Goal: Communication & Community: Answer question/provide support

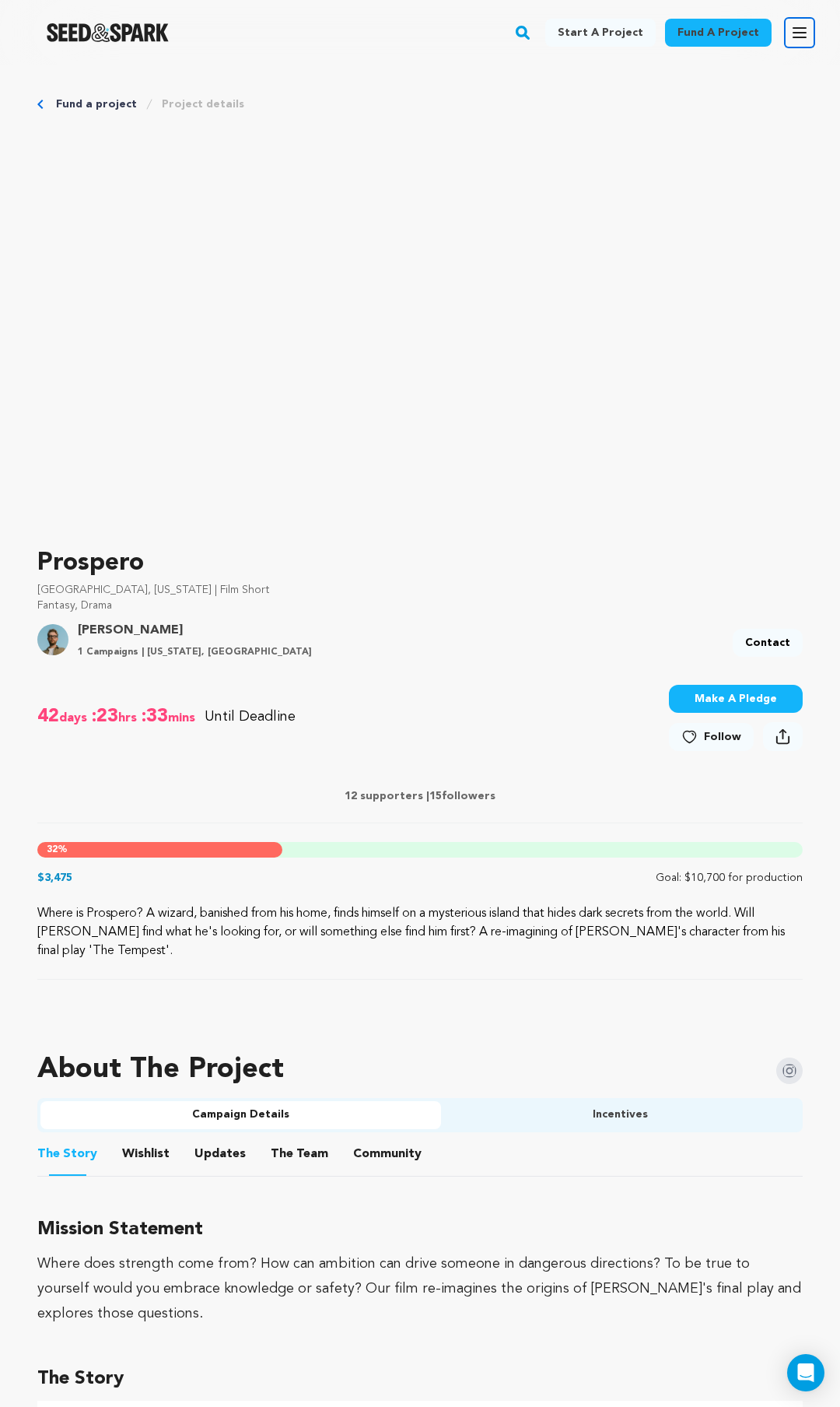
click at [797, 35] on icon "button" at bounding box center [799, 32] width 18 height 19
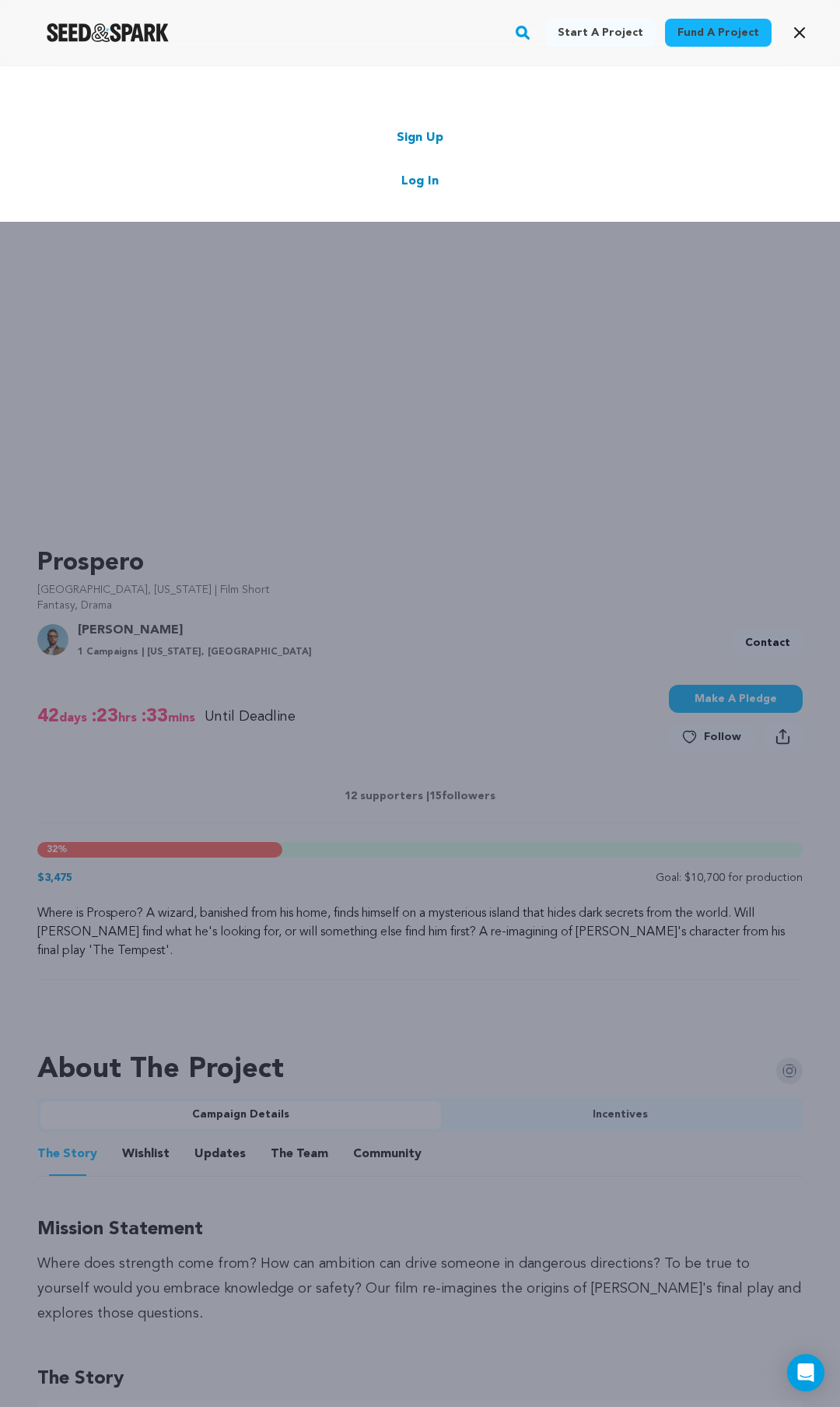
click at [431, 179] on link "Log In" at bounding box center [420, 181] width 37 height 19
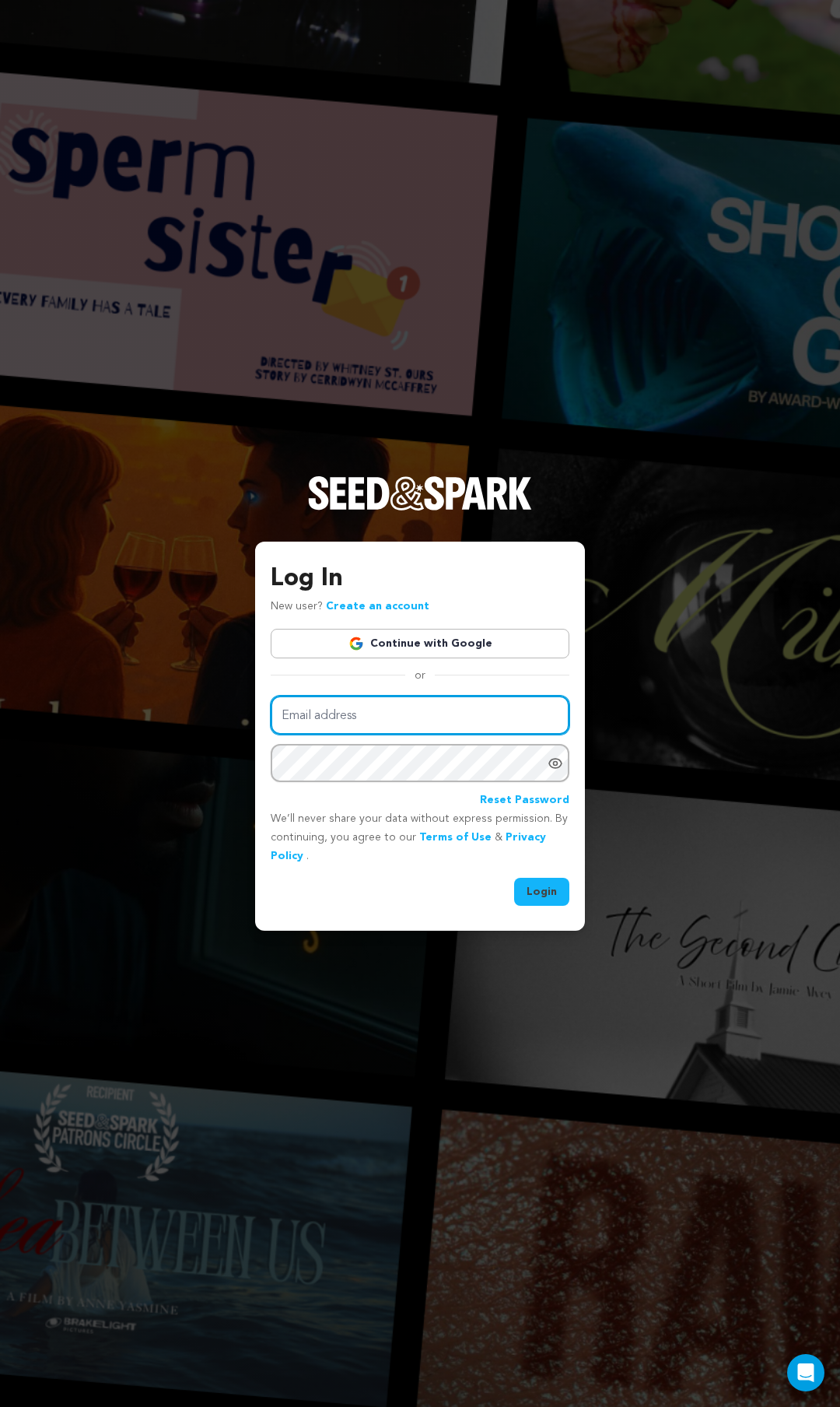
type input "tyler.orsak@gmail.com"
click at [545, 903] on button "Login" at bounding box center [541, 892] width 55 height 28
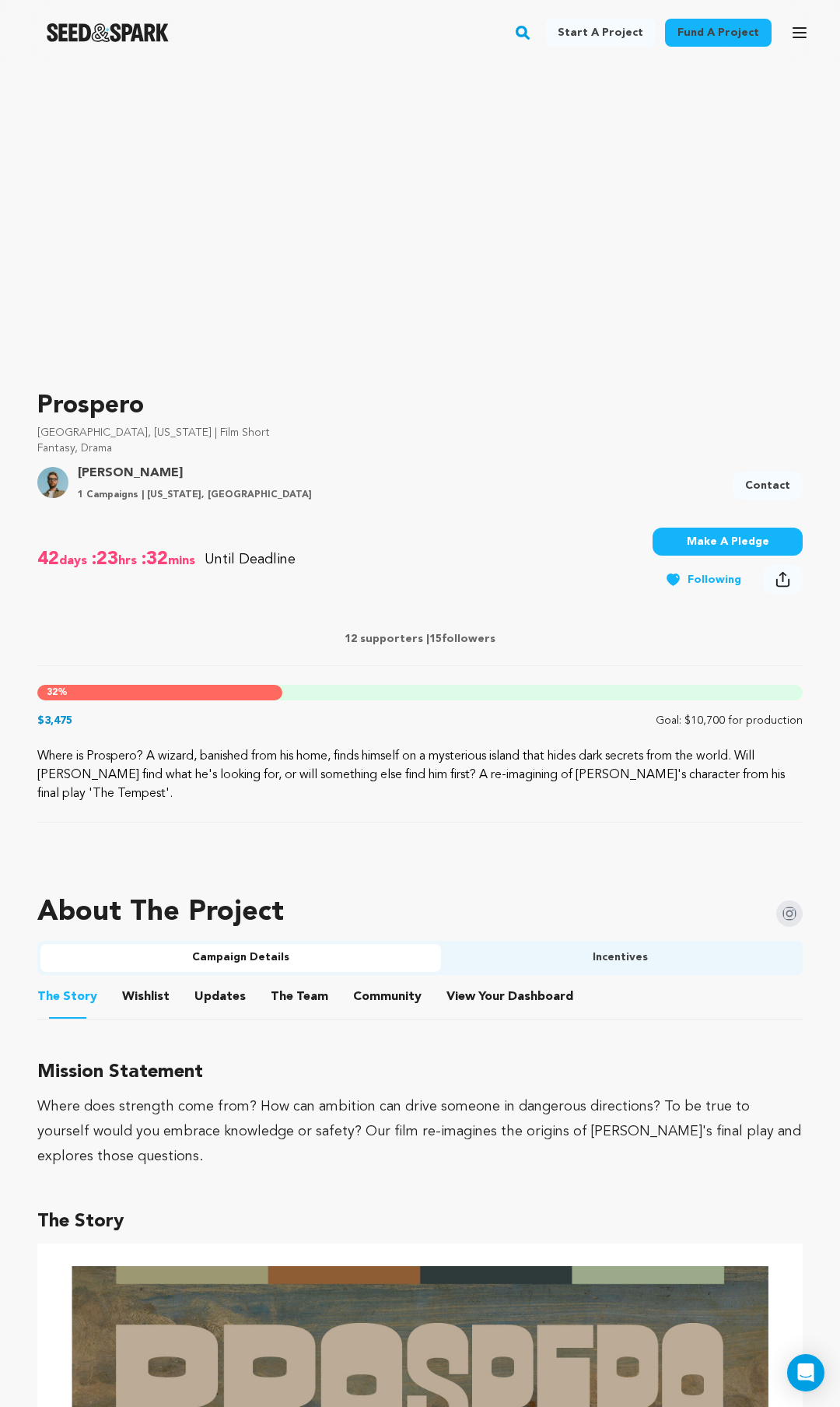
scroll to position [188, 0]
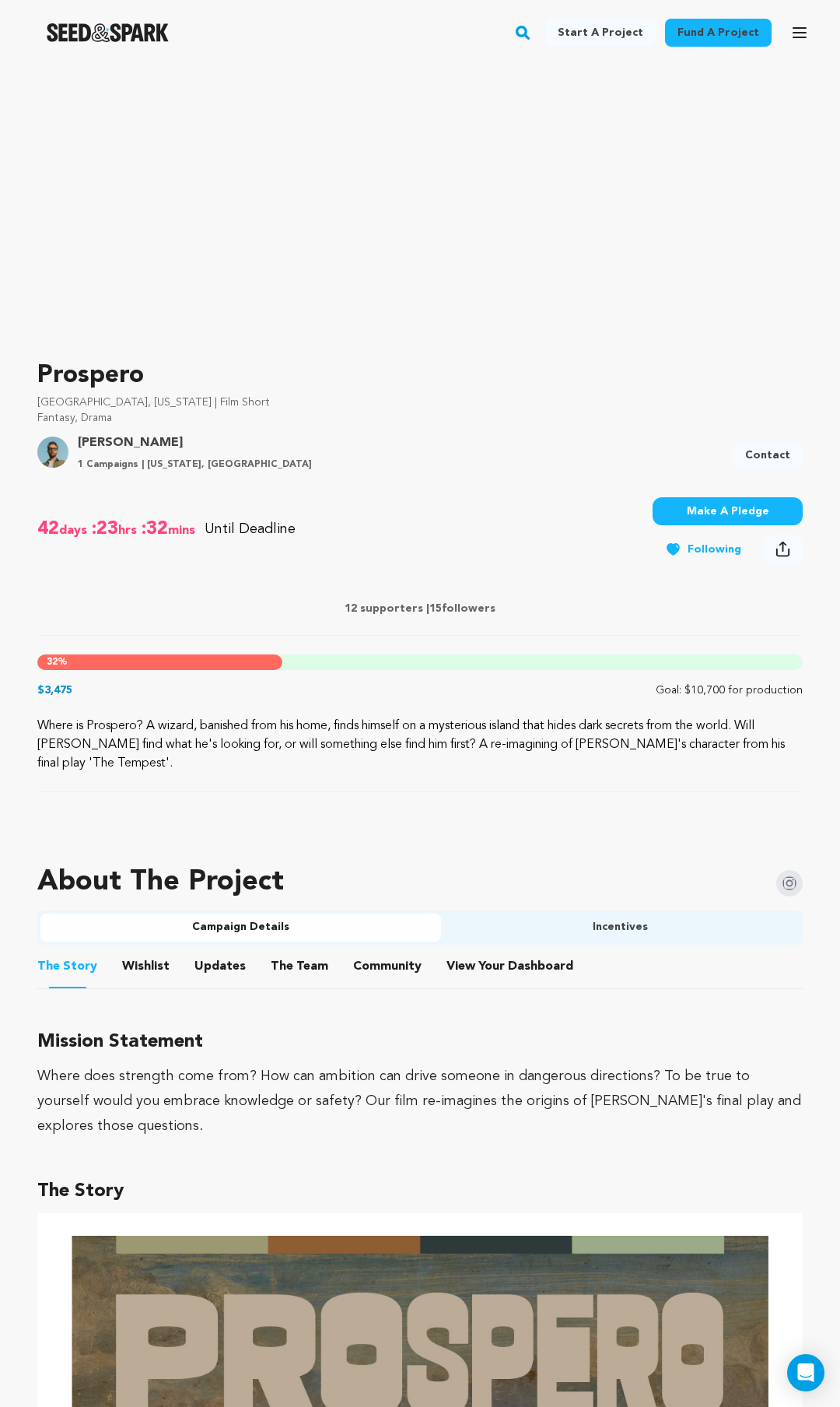
click at [306, 970] on button "The Team" at bounding box center [300, 970] width 37 height 37
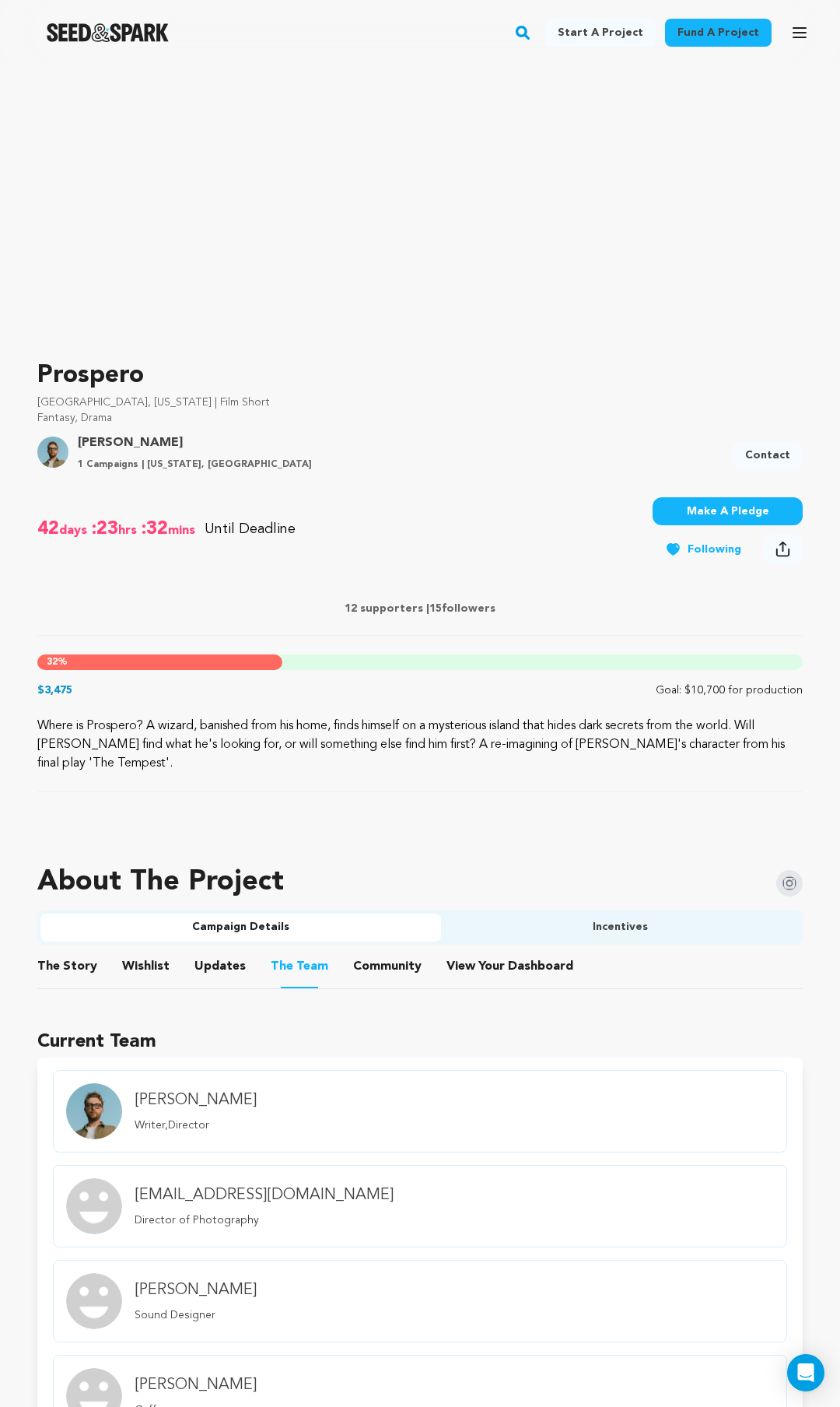
click at [374, 972] on button "Community" at bounding box center [387, 970] width 37 height 37
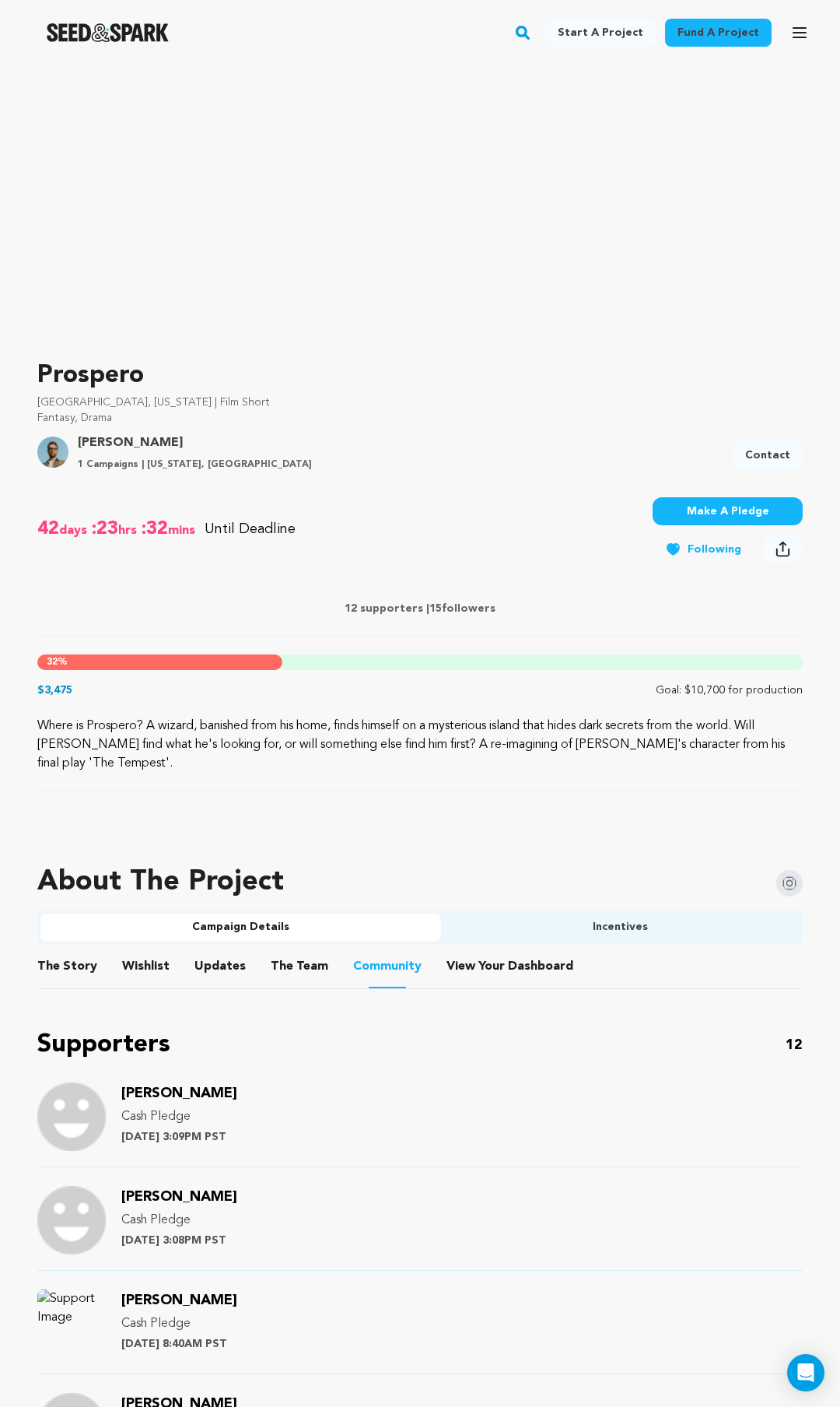
click at [464, 964] on button "View Your Dashboard" at bounding box center [465, 970] width 37 height 37
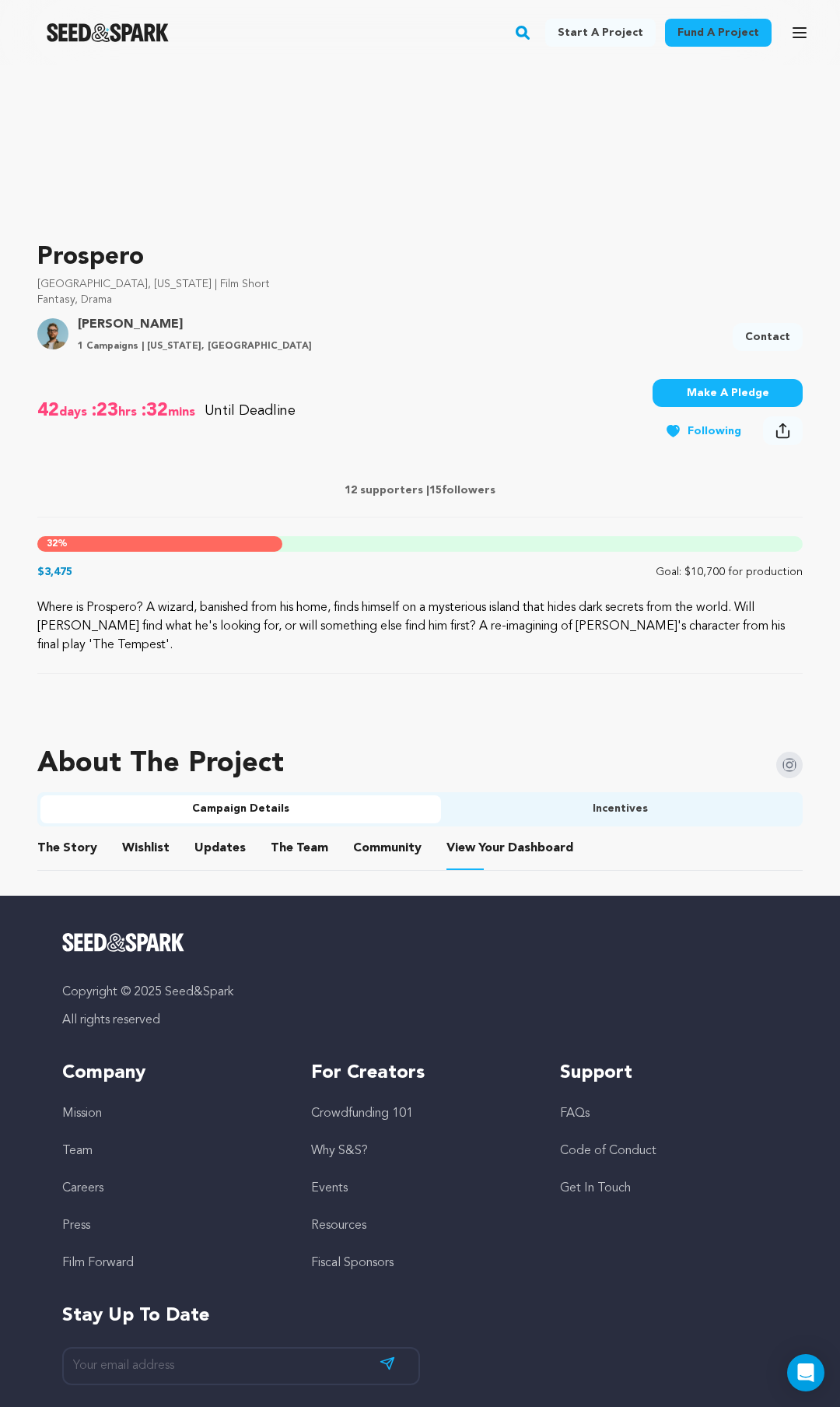
scroll to position [379, 0]
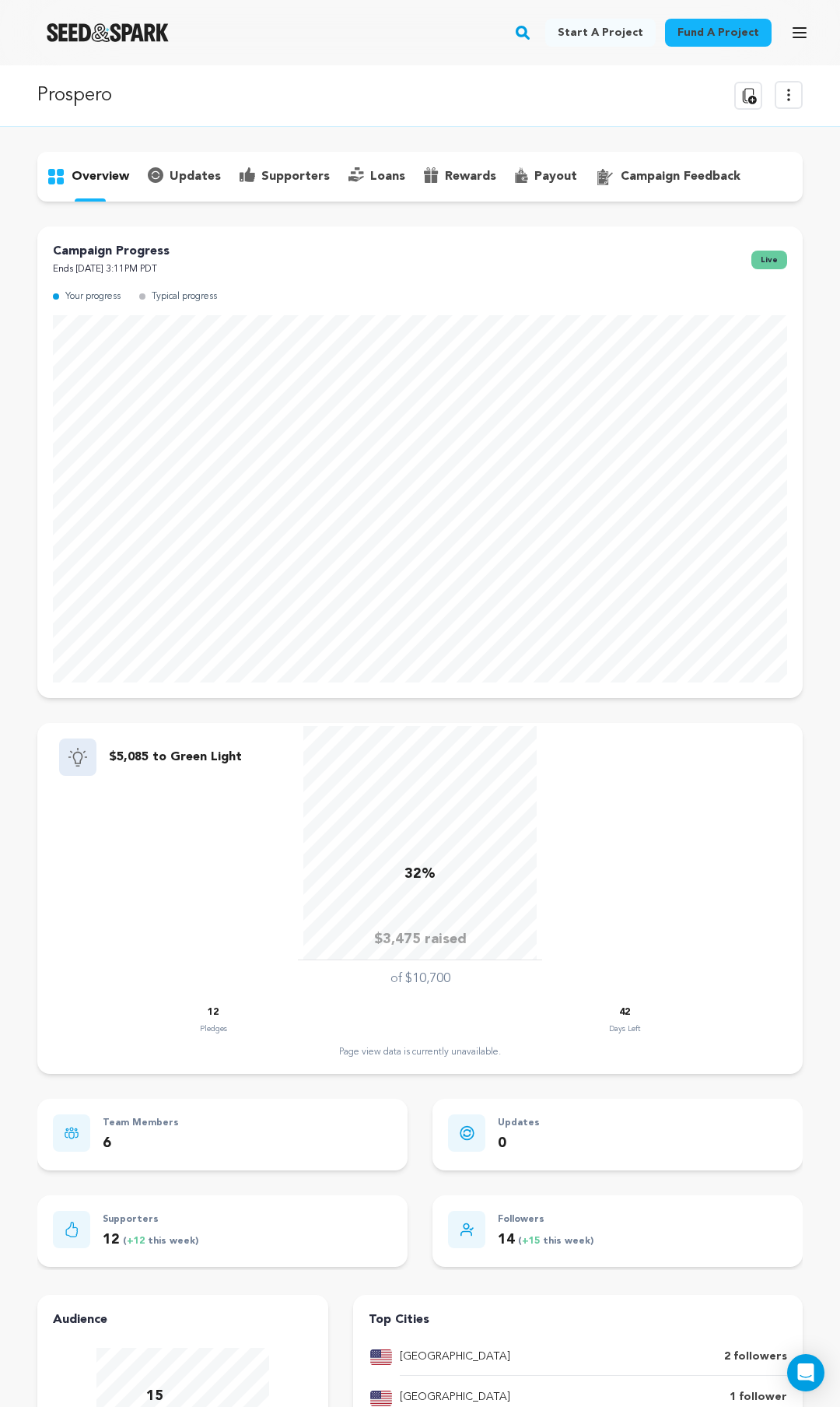
click at [294, 168] on p "supporters" at bounding box center [296, 176] width 68 height 19
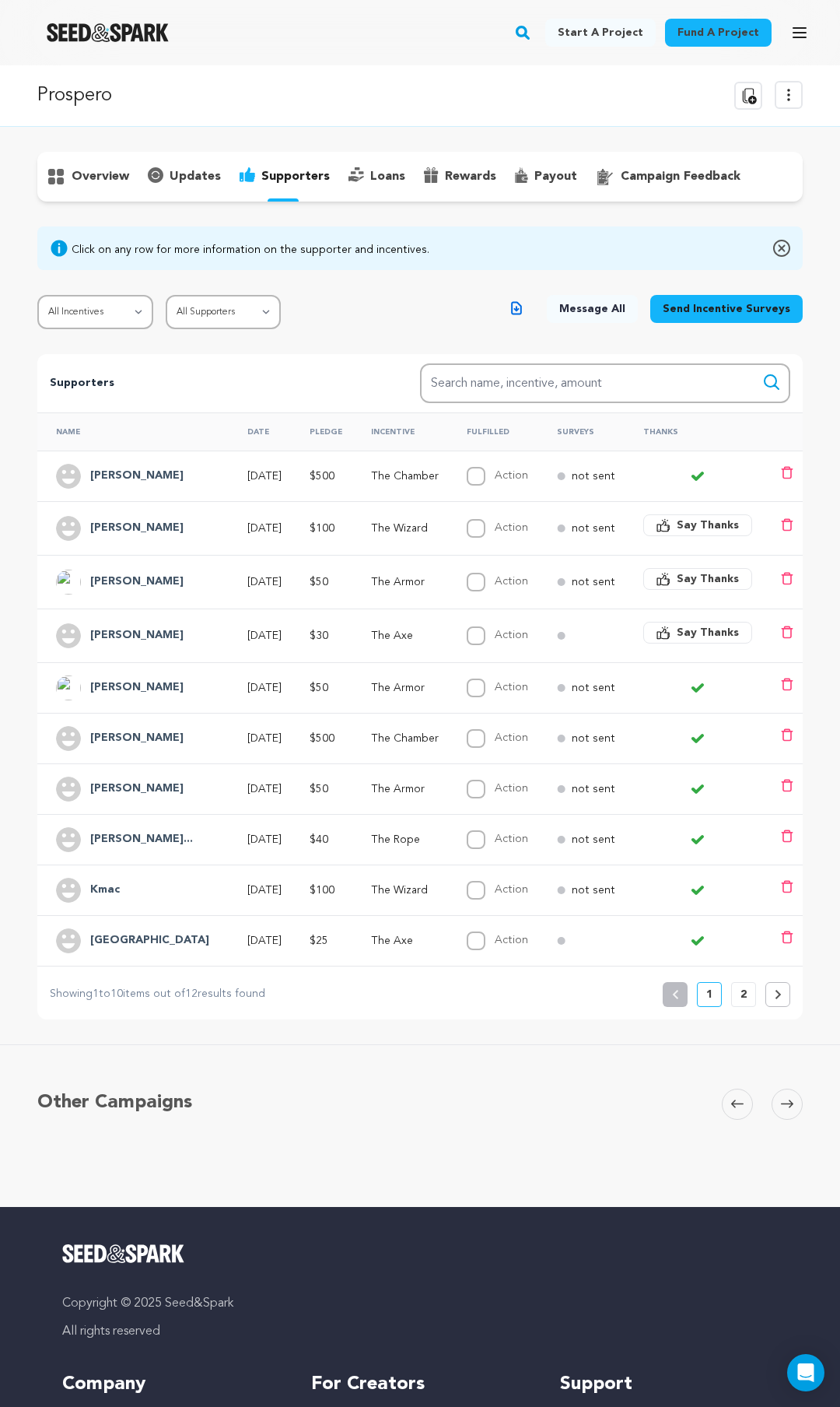
click at [676, 628] on button "Say Thanks" at bounding box center [698, 633] width 109 height 21
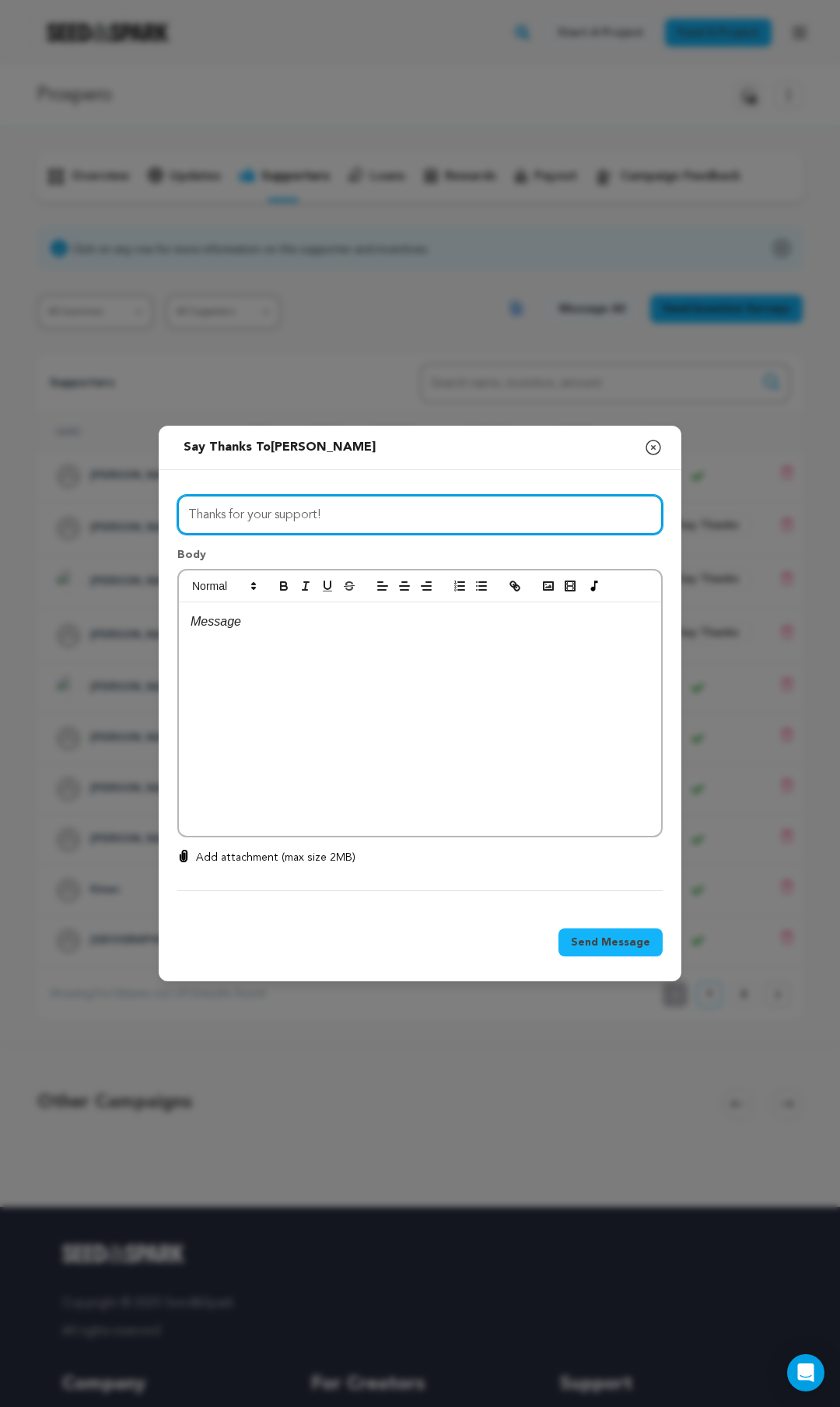
click at [310, 500] on input "Thanks for your support!" at bounding box center [420, 514] width 486 height 40
click at [245, 643] on div at bounding box center [420, 720] width 483 height 234
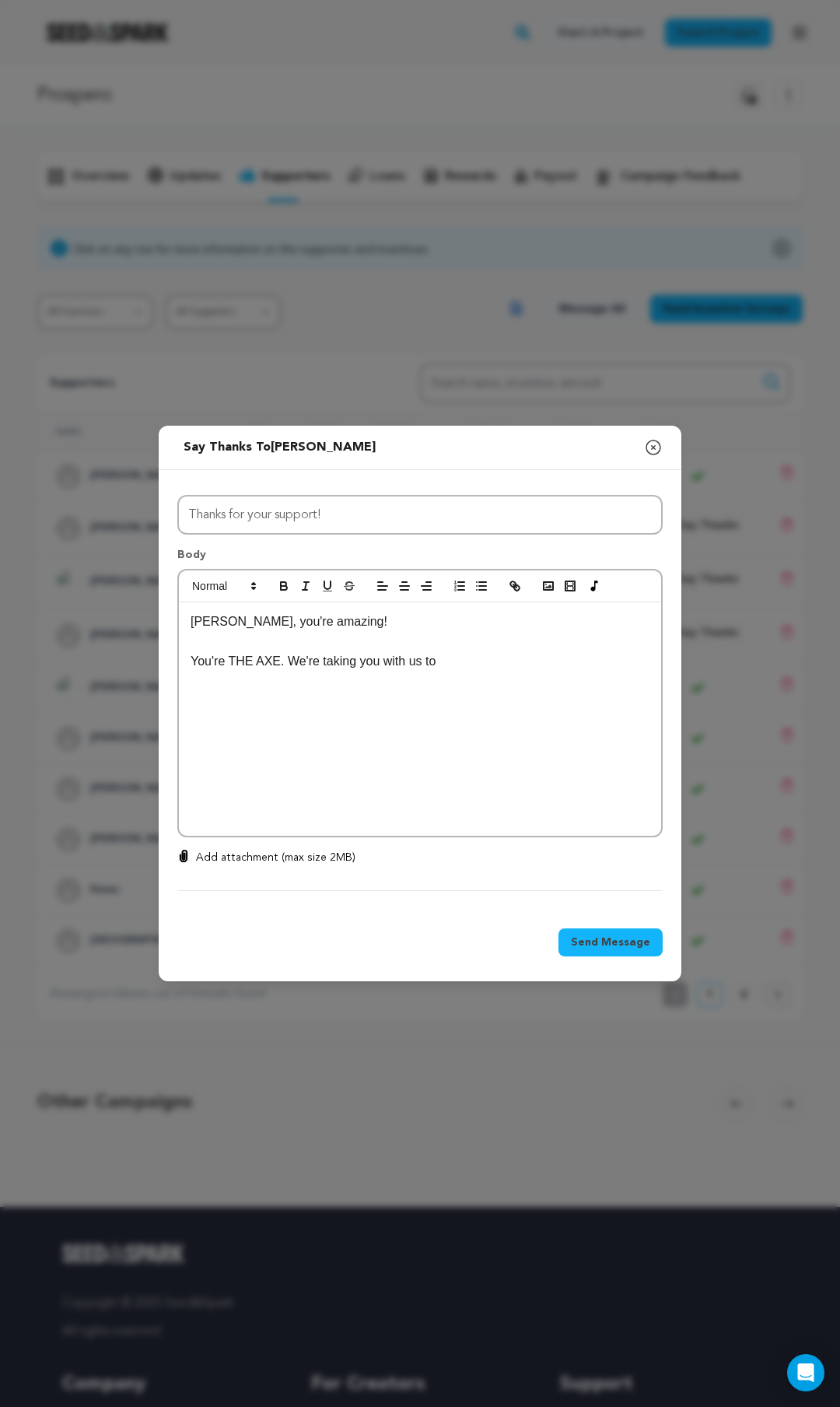
click at [398, 638] on p at bounding box center [420, 642] width 459 height 20
click at [289, 660] on p "You're THE AXE. We're taking you with us to" at bounding box center [420, 661] width 459 height 20
click at [231, 643] on p at bounding box center [420, 642] width 459 height 20
drag, startPoint x: 265, startPoint y: 623, endPoint x: 227, endPoint y: 622, distance: 38.0
click at [227, 622] on p "Chad, you're amazing!" at bounding box center [420, 621] width 459 height 20
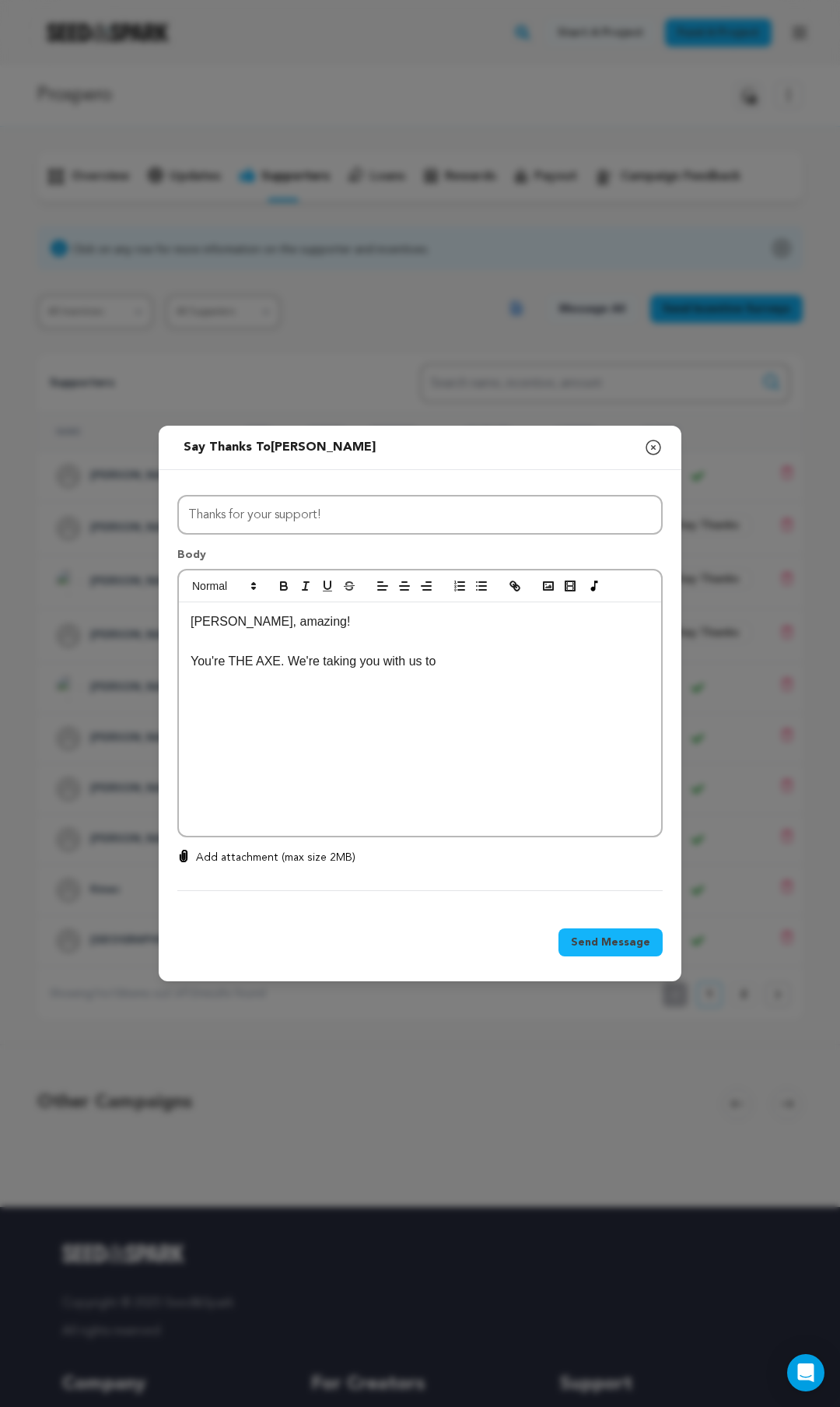
click at [466, 663] on p "You're THE AXE. We're taking you with us to" at bounding box center [420, 661] width 459 height 20
click at [412, 647] on p at bounding box center [420, 642] width 459 height 20
click at [492, 657] on p "You're THE AXE. We're taking you with us to" at bounding box center [420, 661] width 459 height 20
click at [394, 680] on p "You're THE AXE. We're taking you with us to cut through any obstacles in our wa…" at bounding box center [420, 671] width 459 height 40
click at [491, 688] on p "You're THE AXE. We're taking you with us to cut through any obstacles in our wa…" at bounding box center [420, 671] width 459 height 40
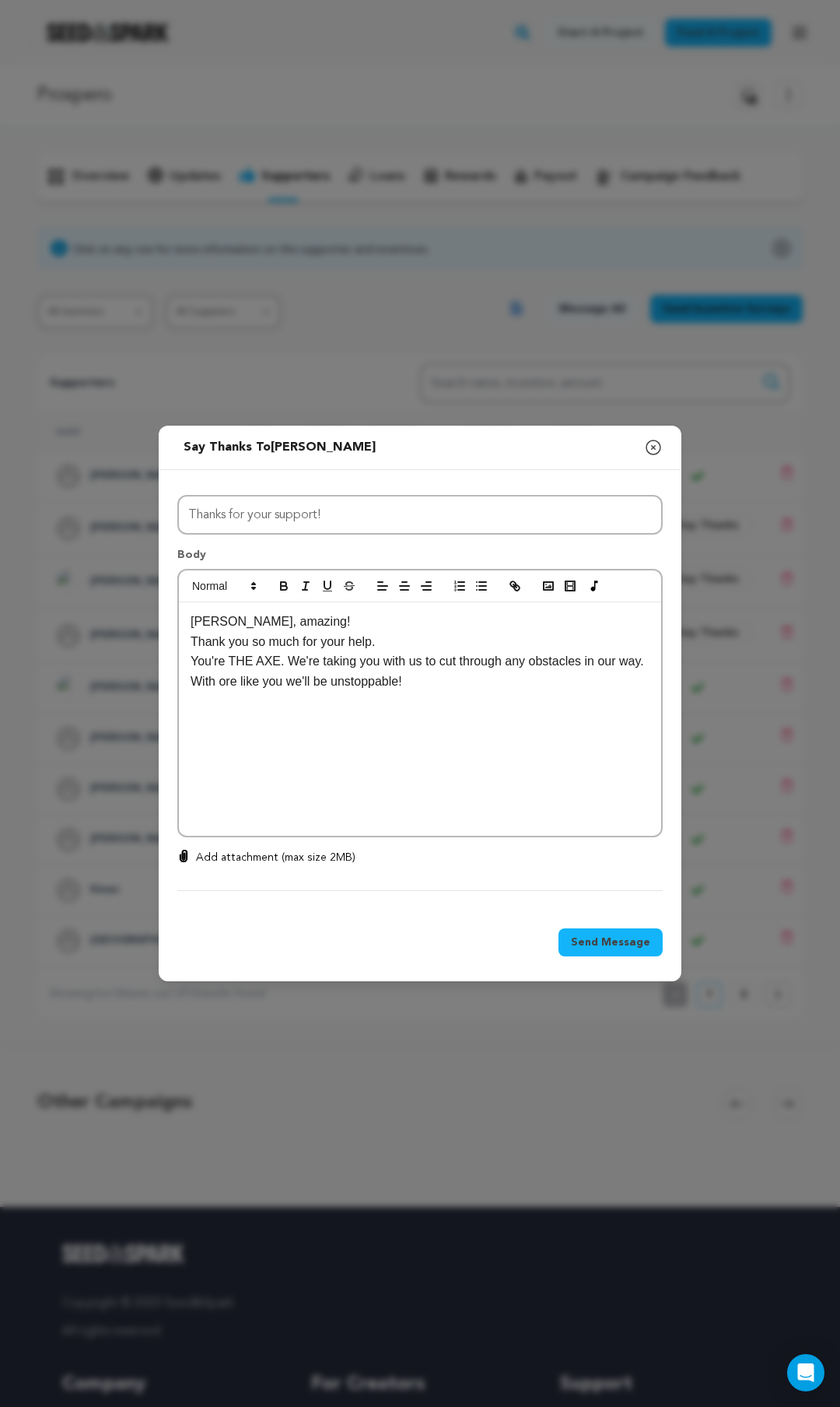
click at [248, 681] on p "You're THE AXE. We're taking you with us to cut through any obstacles in our wa…" at bounding box center [420, 671] width 459 height 40
click at [396, 713] on p at bounding box center [420, 722] width 459 height 20
click at [295, 623] on p "Chad, amazing!" at bounding box center [420, 621] width 459 height 20
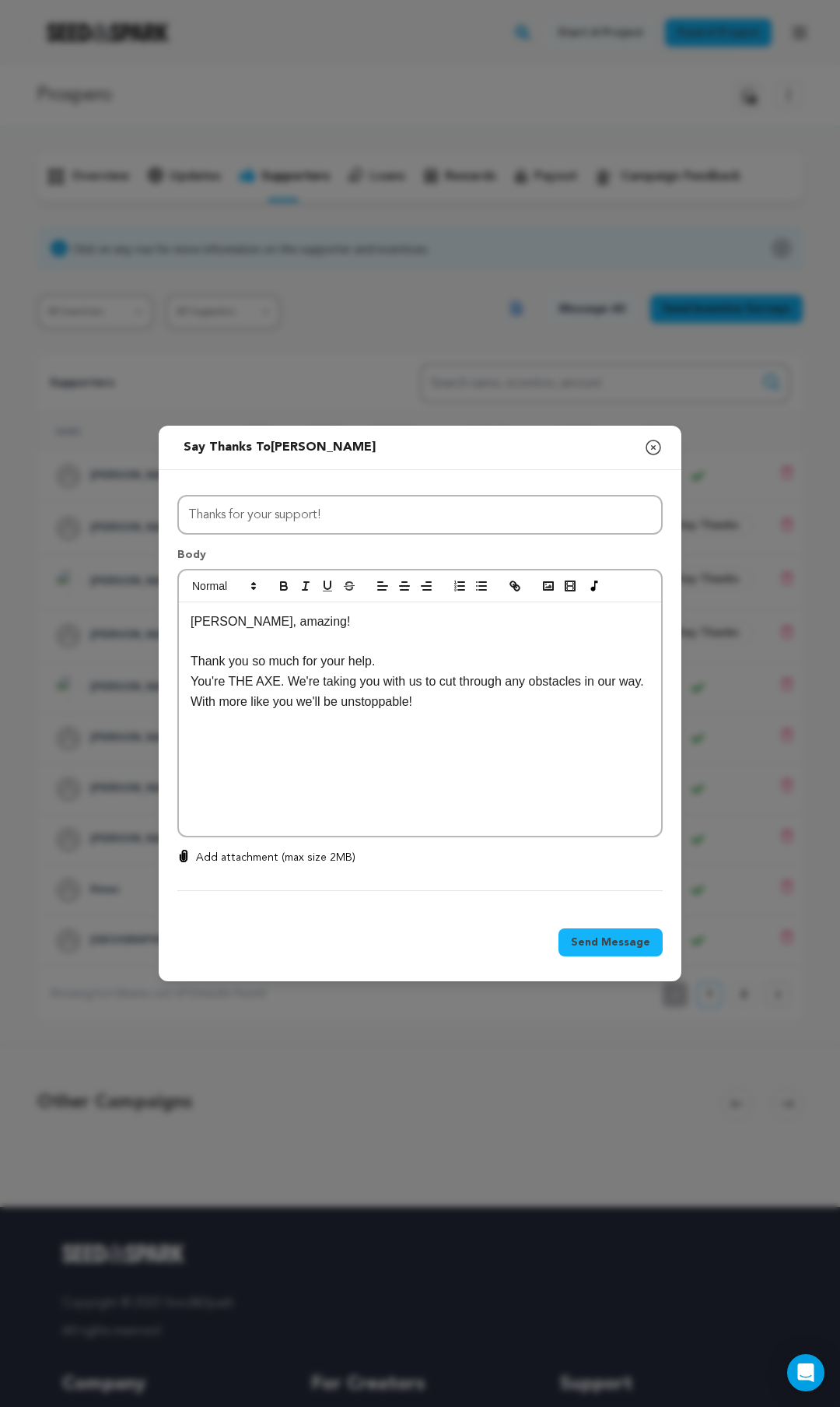
click at [261, 735] on p at bounding box center [420, 741] width 459 height 20
click at [603, 946] on span "Send Message" at bounding box center [611, 943] width 80 height 16
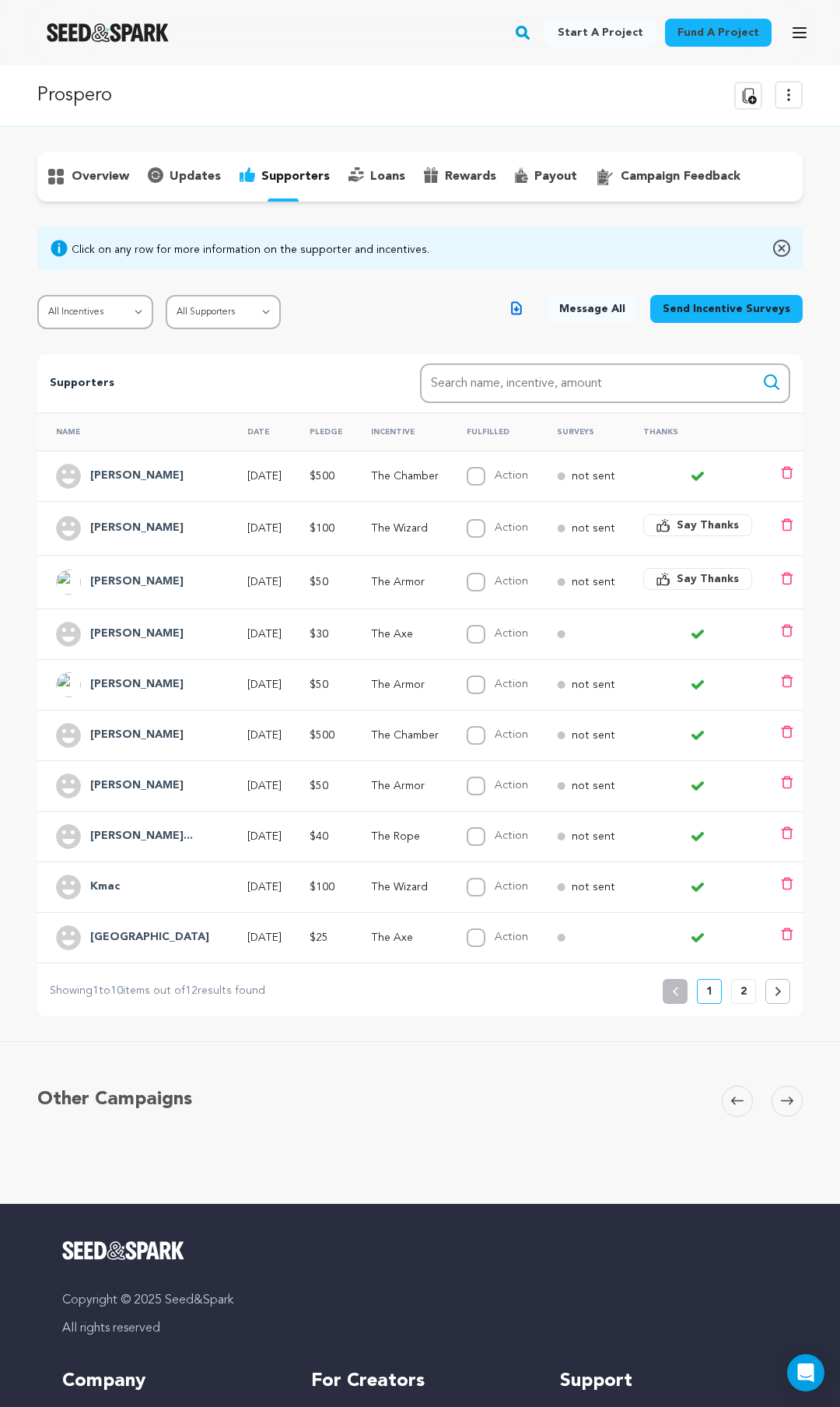
click at [749, 996] on button "2" at bounding box center [744, 992] width 25 height 25
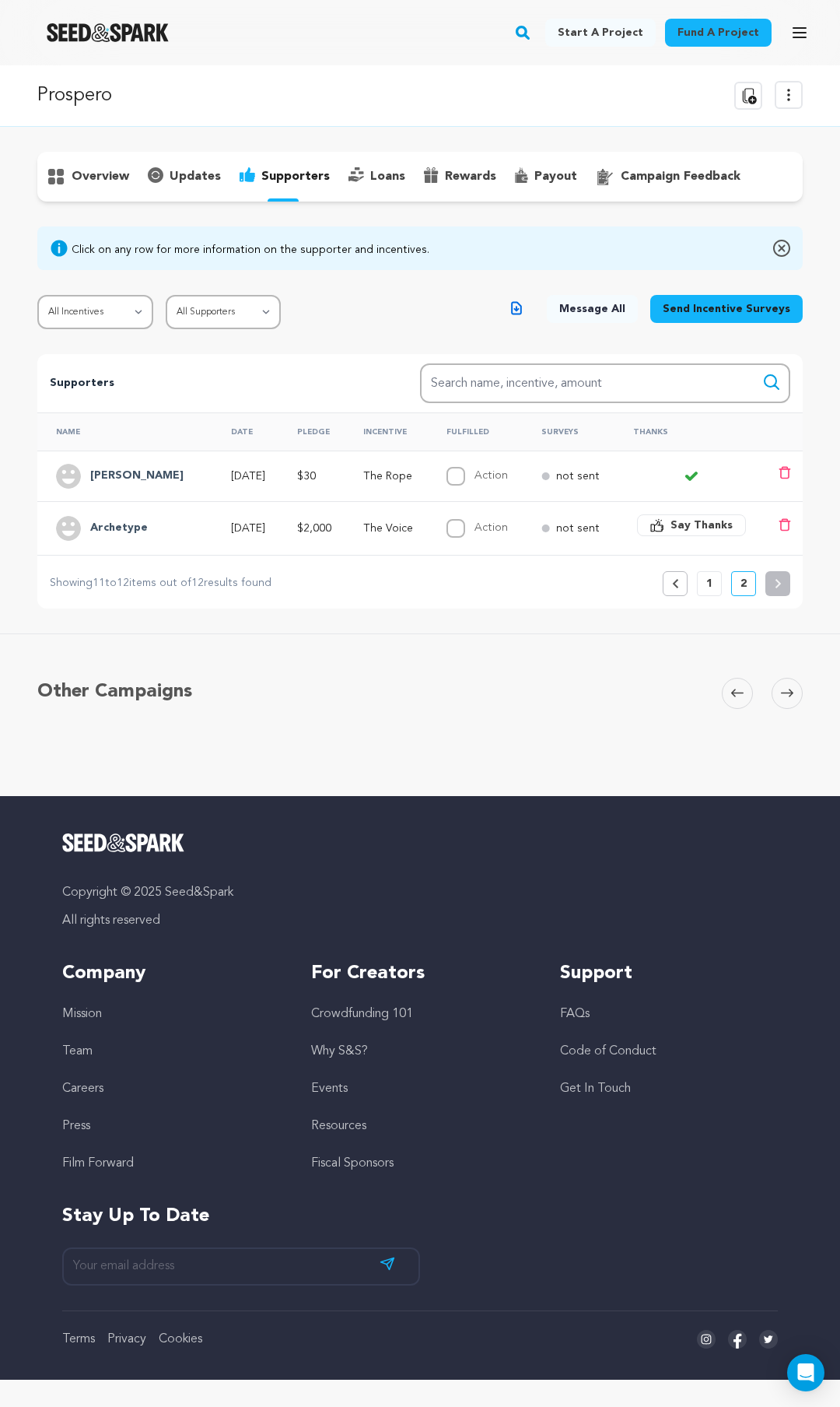
click at [735, 693] on icon at bounding box center [737, 693] width 13 height 8
click at [712, 589] on p "1" at bounding box center [710, 584] width 6 height 16
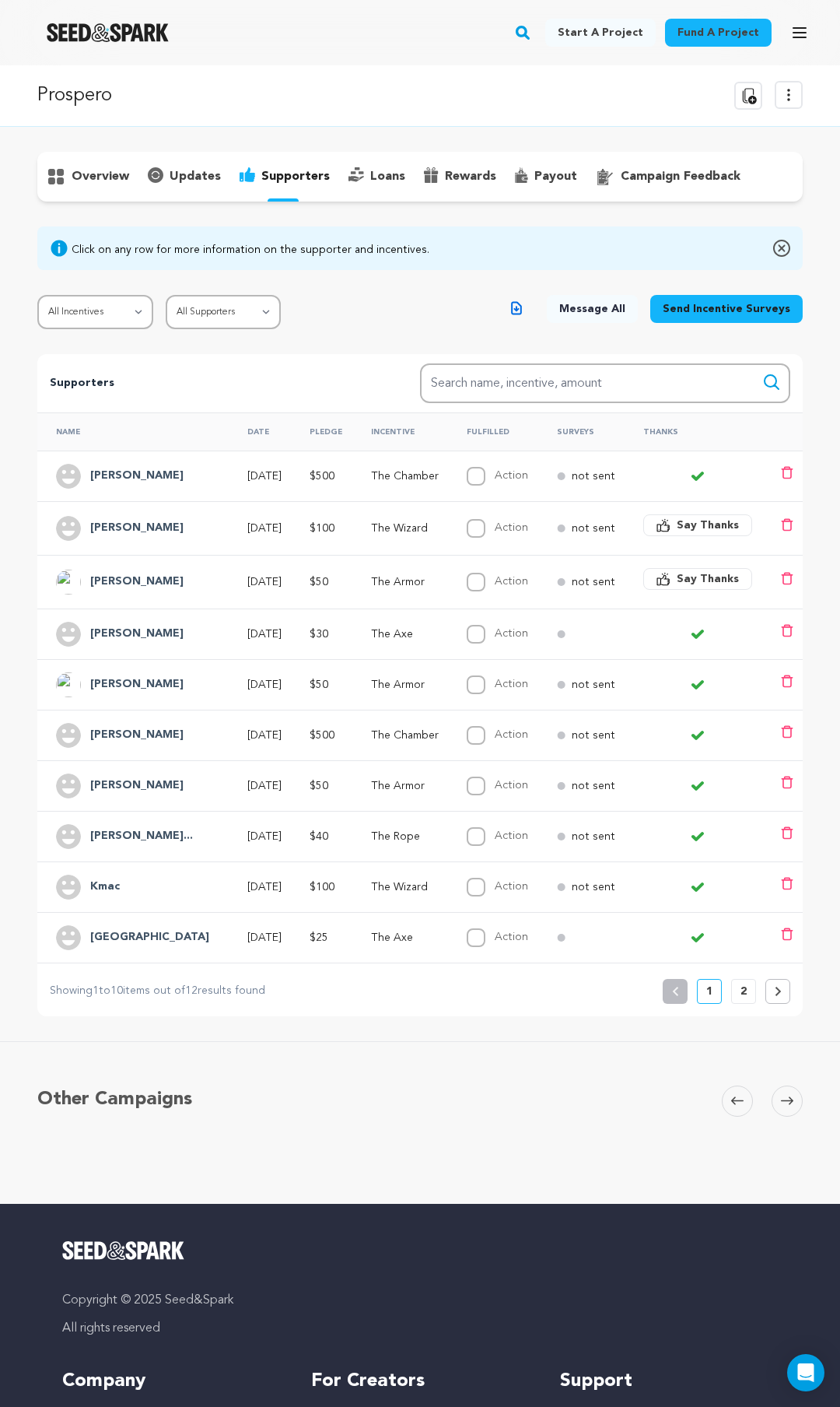
click at [716, 527] on span "Say Thanks" at bounding box center [708, 526] width 62 height 16
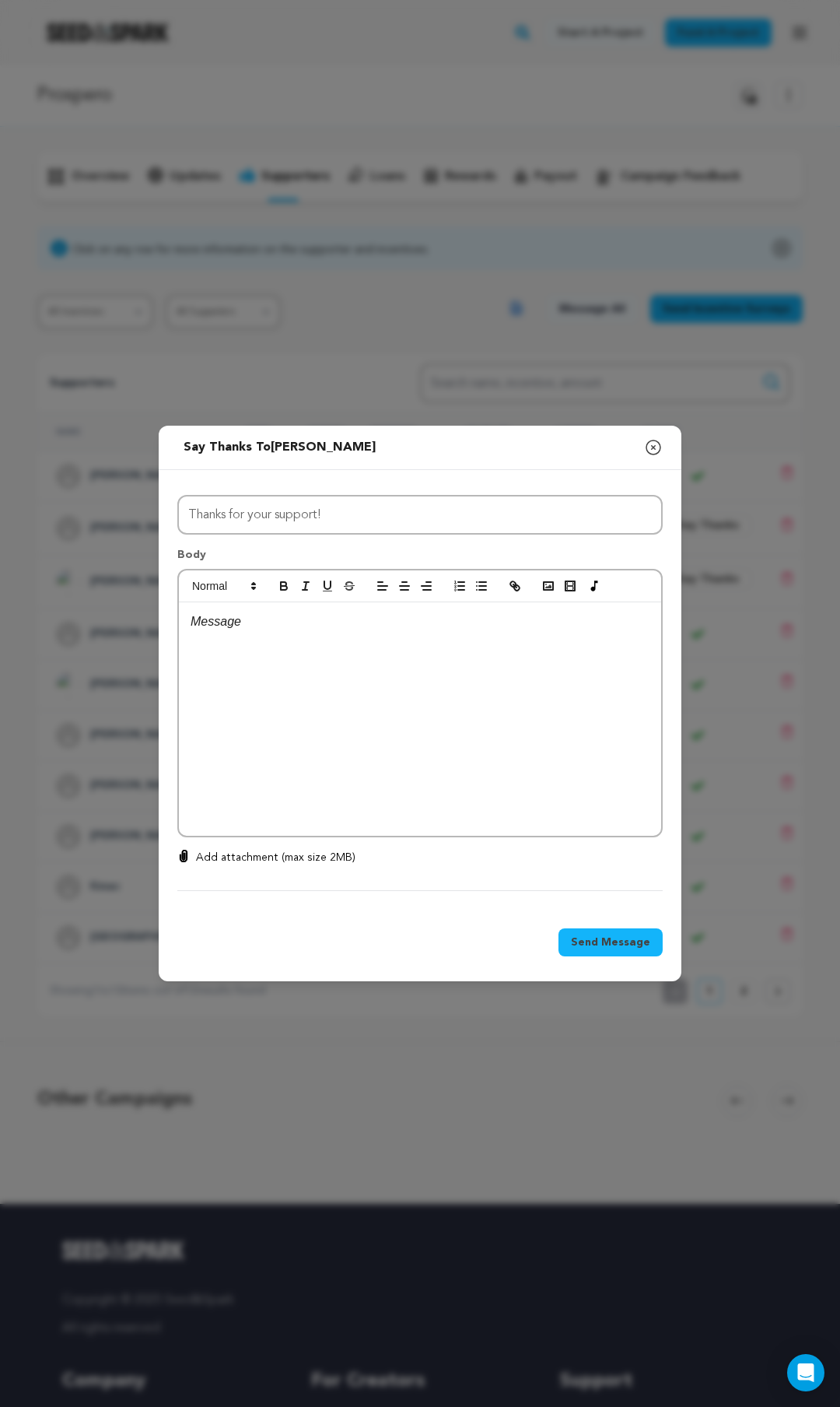
click at [328, 665] on div at bounding box center [420, 720] width 483 height 234
click at [305, 651] on p at bounding box center [420, 642] width 459 height 20
click at [386, 635] on p at bounding box center [420, 642] width 459 height 20
click at [377, 662] on p "Your donation means so much" at bounding box center [420, 661] width 459 height 20
click at [583, 659] on p "Your donation means so much and will help us pay our cast and crew" at bounding box center [420, 661] width 459 height 20
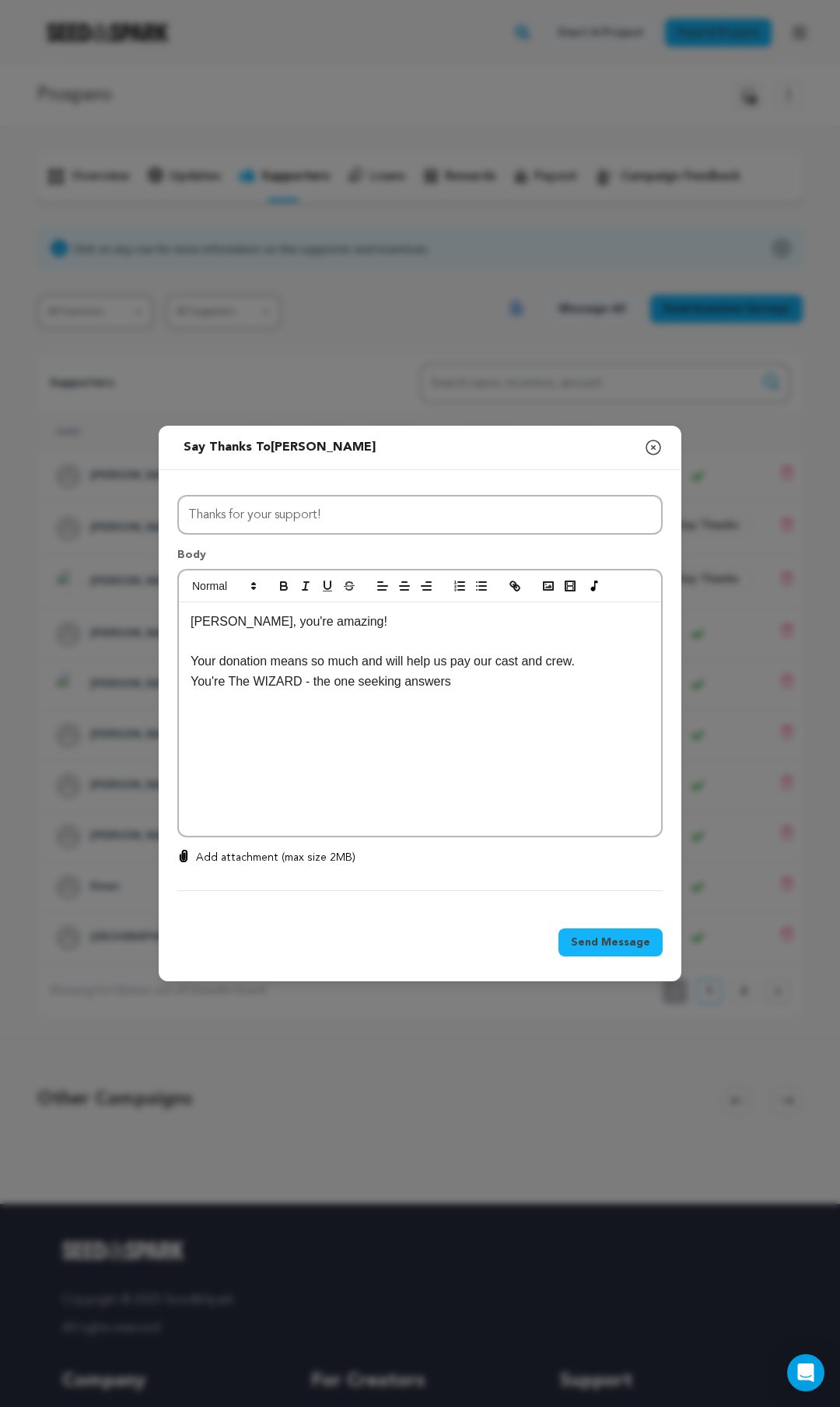
click at [473, 681] on p "You're The WIZARD - the one seeking answers" at bounding box center [420, 682] width 459 height 20
click at [599, 676] on p "You're The WIZARD - the one seeking answers in a strange land. Powerfil and" at bounding box center [420, 682] width 459 height 20
click at [648, 683] on p "You're The WIZARD - the one seeking answers in a strange land. Powerful and" at bounding box center [420, 682] width 459 height 20
click at [553, 684] on p "You're The WIZARD - the one seeking answers in a strange land. Powerful and" at bounding box center [420, 682] width 459 height 20
drag, startPoint x: 557, startPoint y: 681, endPoint x: 600, endPoint y: 684, distance: 43.1
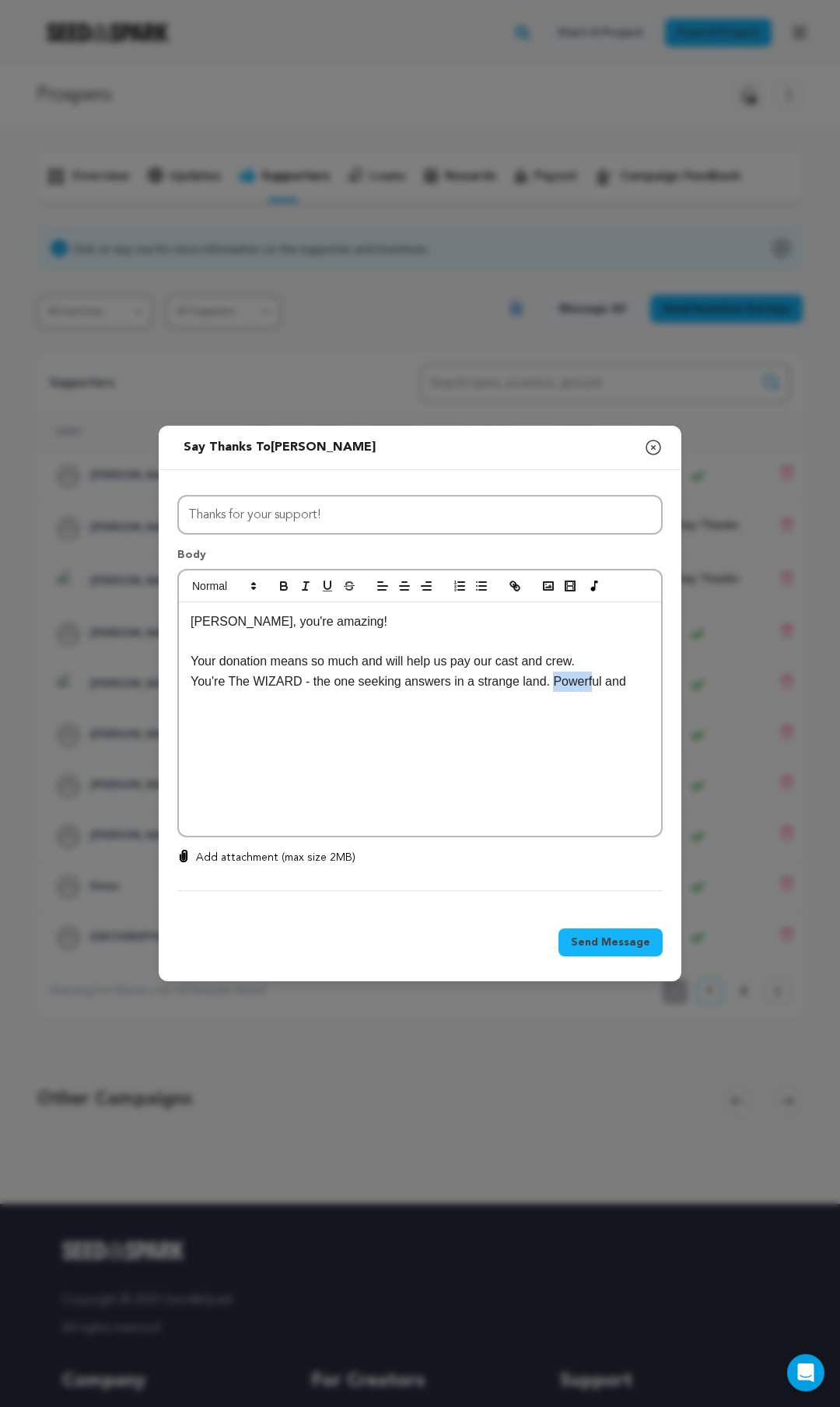
click at [600, 684] on p "You're The WIZARD - the one seeking answers in a strange land. Powerful and" at bounding box center [420, 682] width 459 height 20
click at [631, 684] on p "You're The WIZARD - the one seeking answers in a strange land. Powerful and" at bounding box center [420, 682] width 459 height 20
click at [189, 657] on div "Ken, you're amazing! Your donation means so much and will help us pay our cast …" at bounding box center [420, 720] width 483 height 234
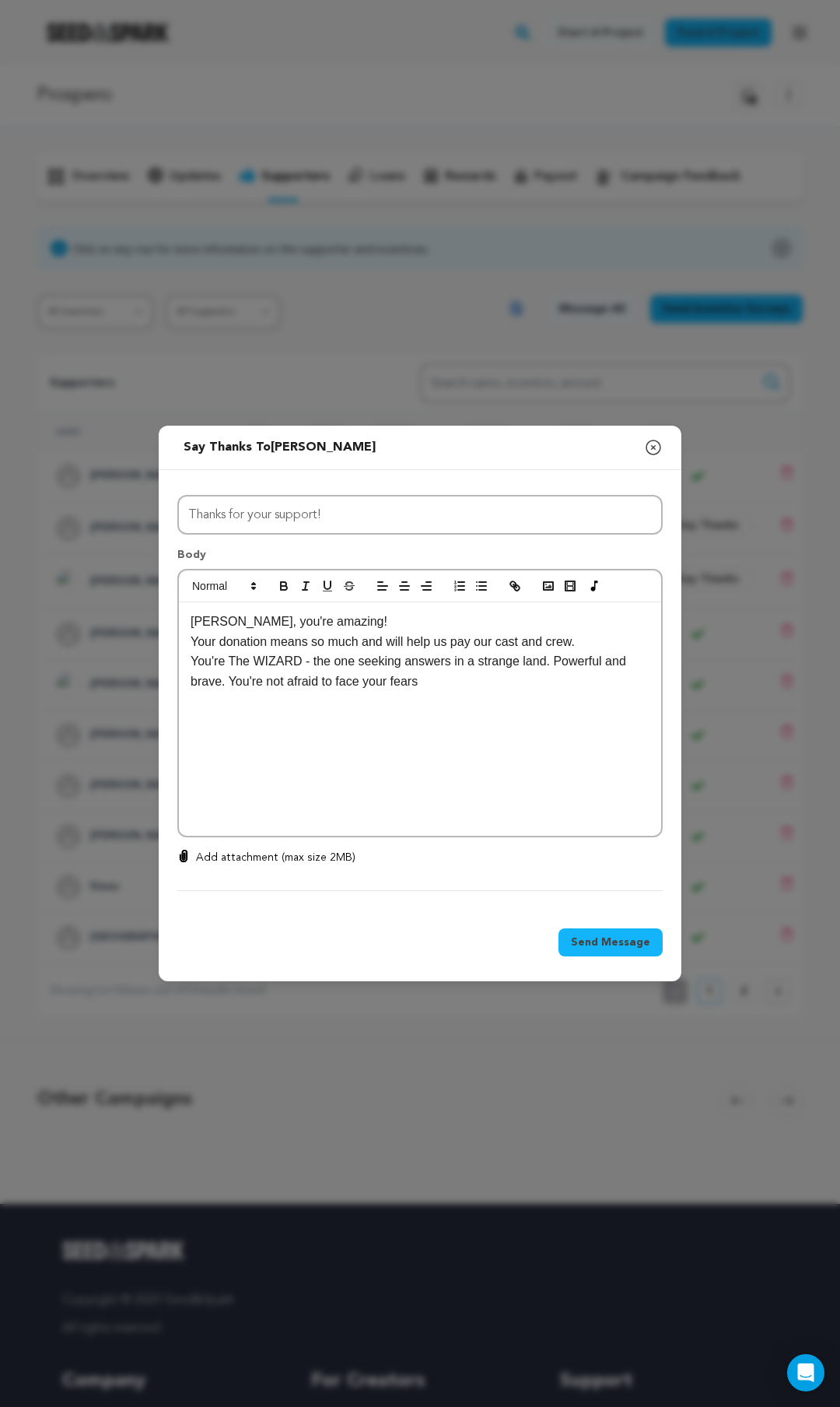
click at [589, 640] on p "Your donation means so much and will help us pay our cast and crew." at bounding box center [420, 642] width 459 height 20
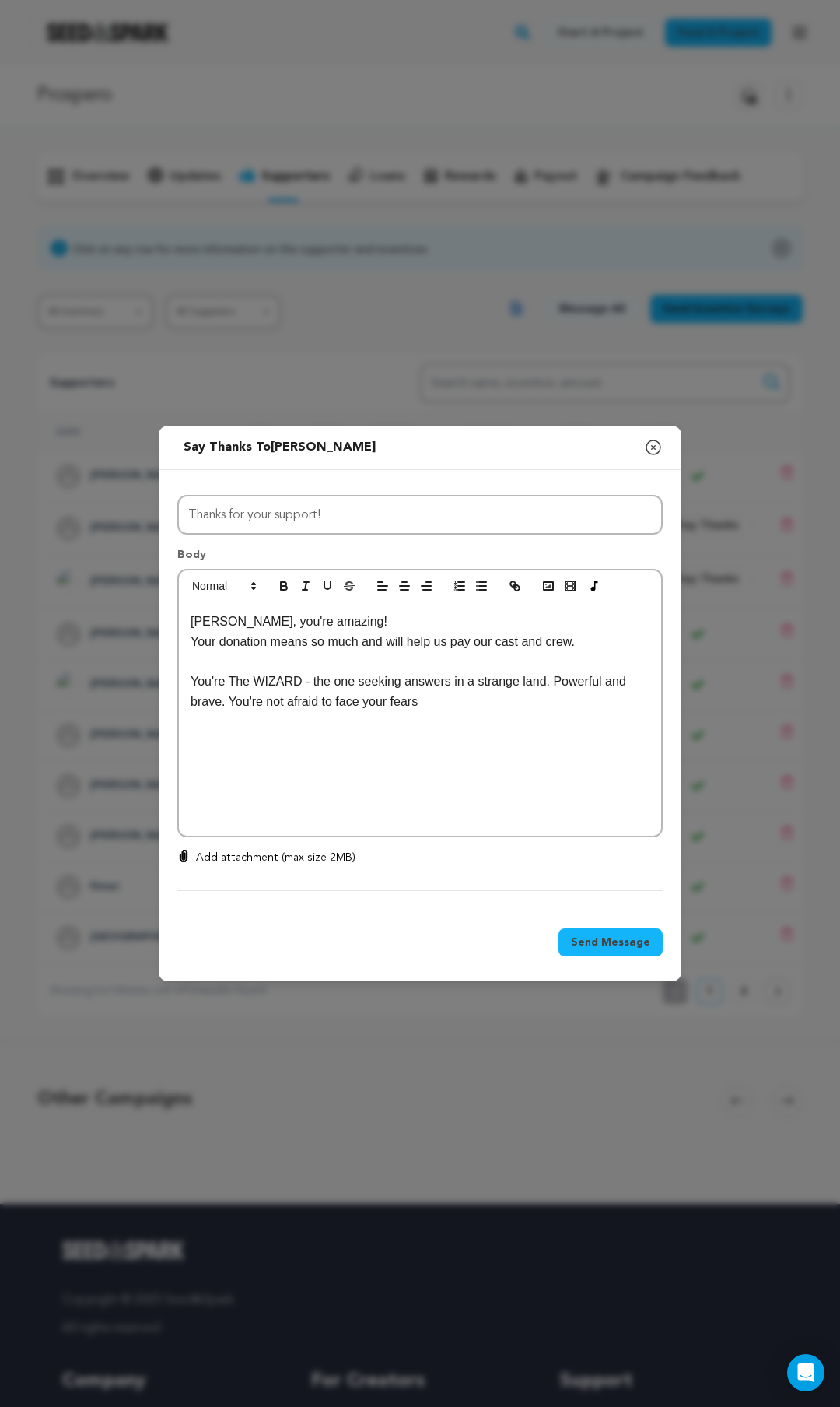
click at [444, 704] on p "You're The WIZARD - the one seeking answers in a strange land. Powerful and bra…" at bounding box center [420, 691] width 459 height 40
click at [270, 771] on p "-Tyler" at bounding box center [420, 781] width 459 height 20
click at [254, 768] on p at bounding box center [420, 760] width 459 height 20
click at [604, 944] on span "Send Message" at bounding box center [611, 943] width 80 height 16
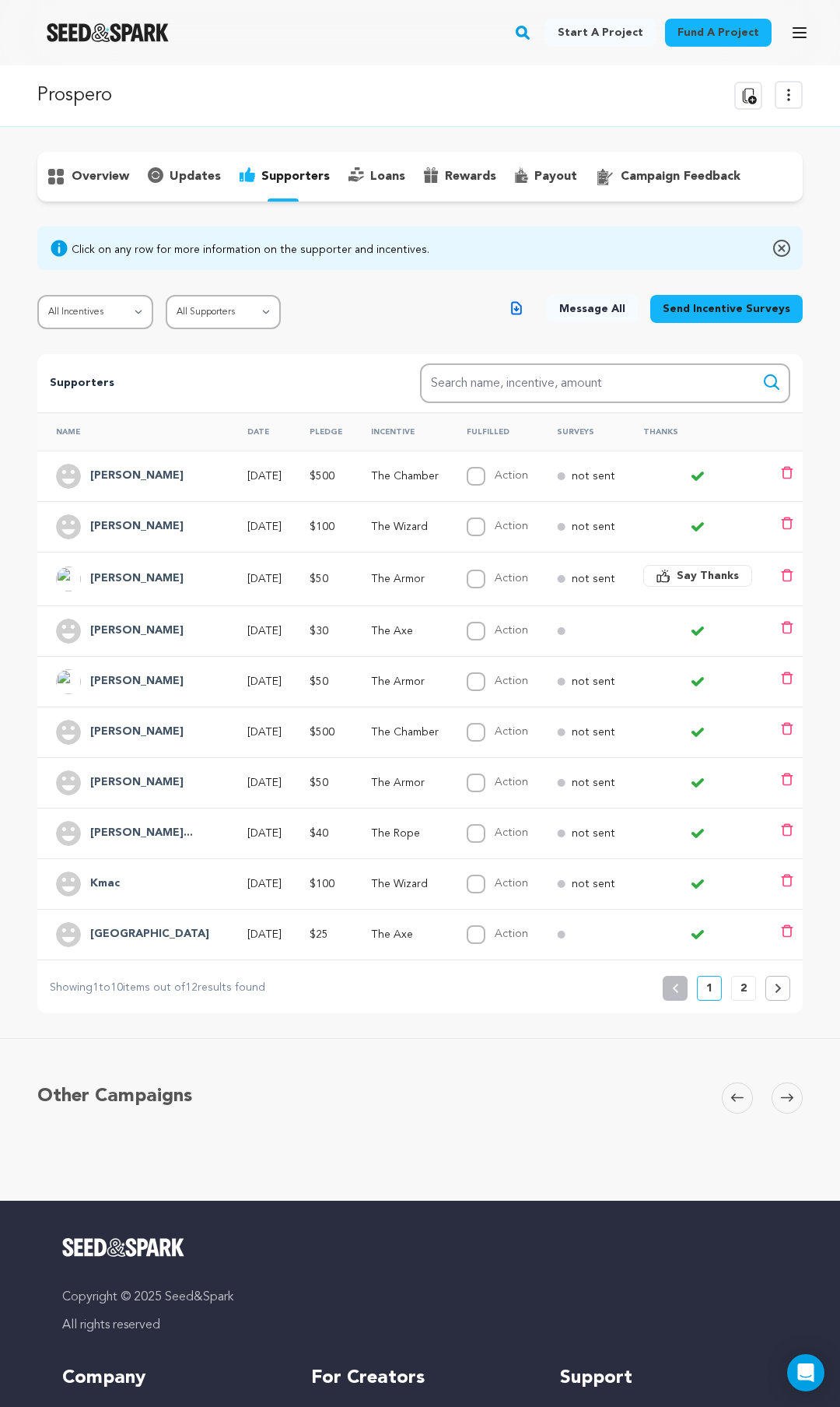
click at [822, 514] on div "overview" at bounding box center [420, 582] width 840 height 862
click at [436, 180] on div "rewards" at bounding box center [460, 177] width 91 height 25
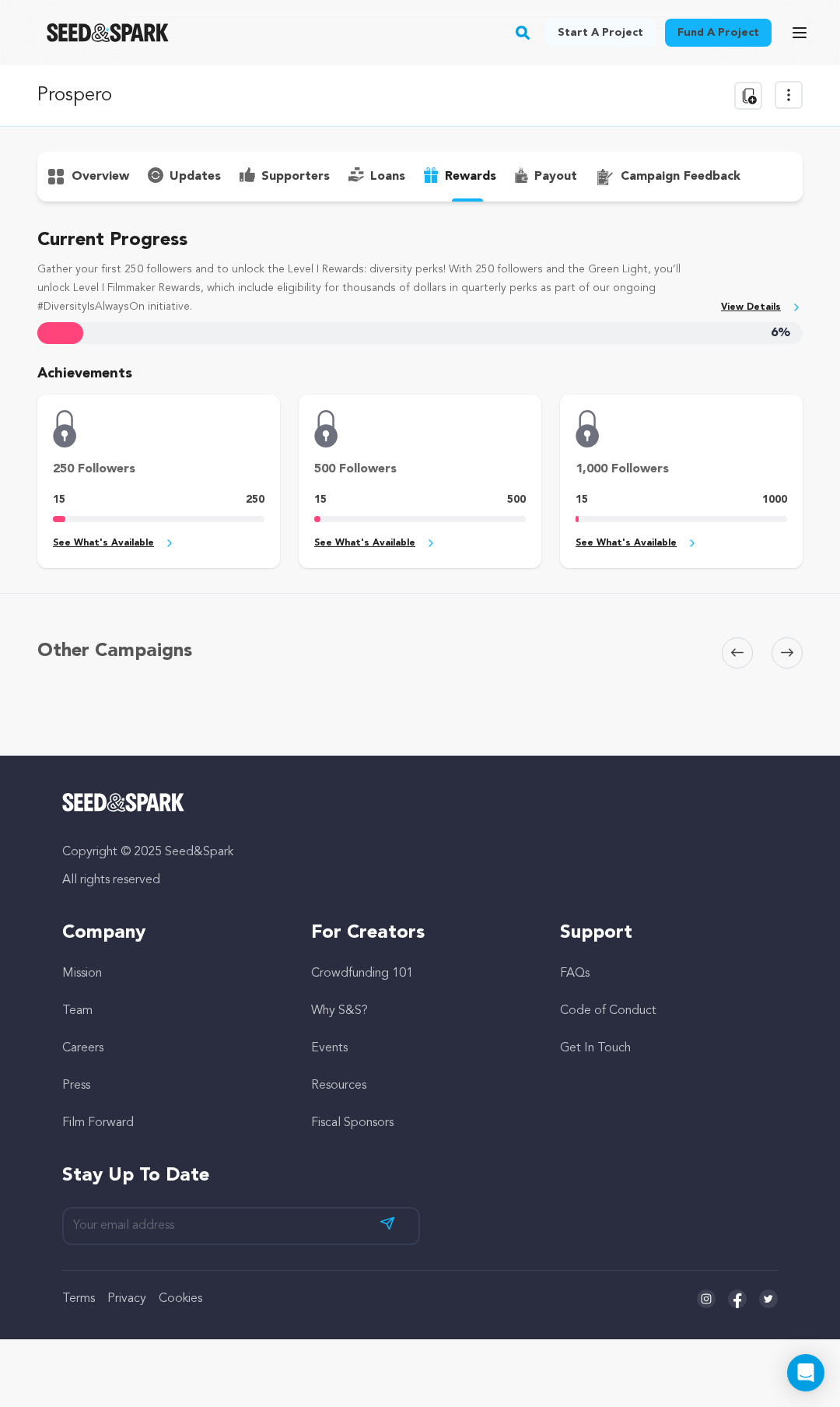
click at [549, 174] on p "payout" at bounding box center [556, 176] width 43 height 19
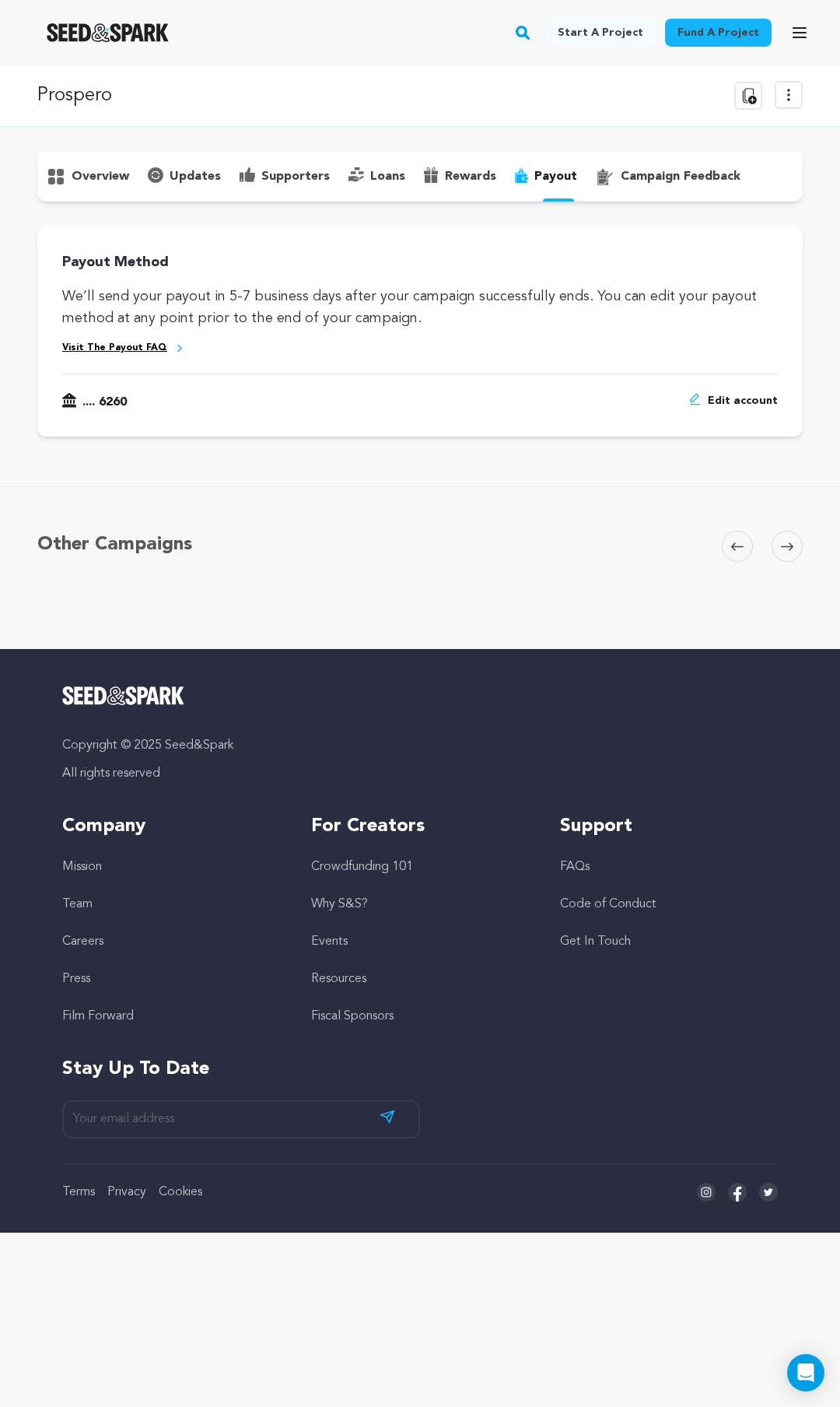
click at [463, 172] on p "rewards" at bounding box center [470, 176] width 52 height 19
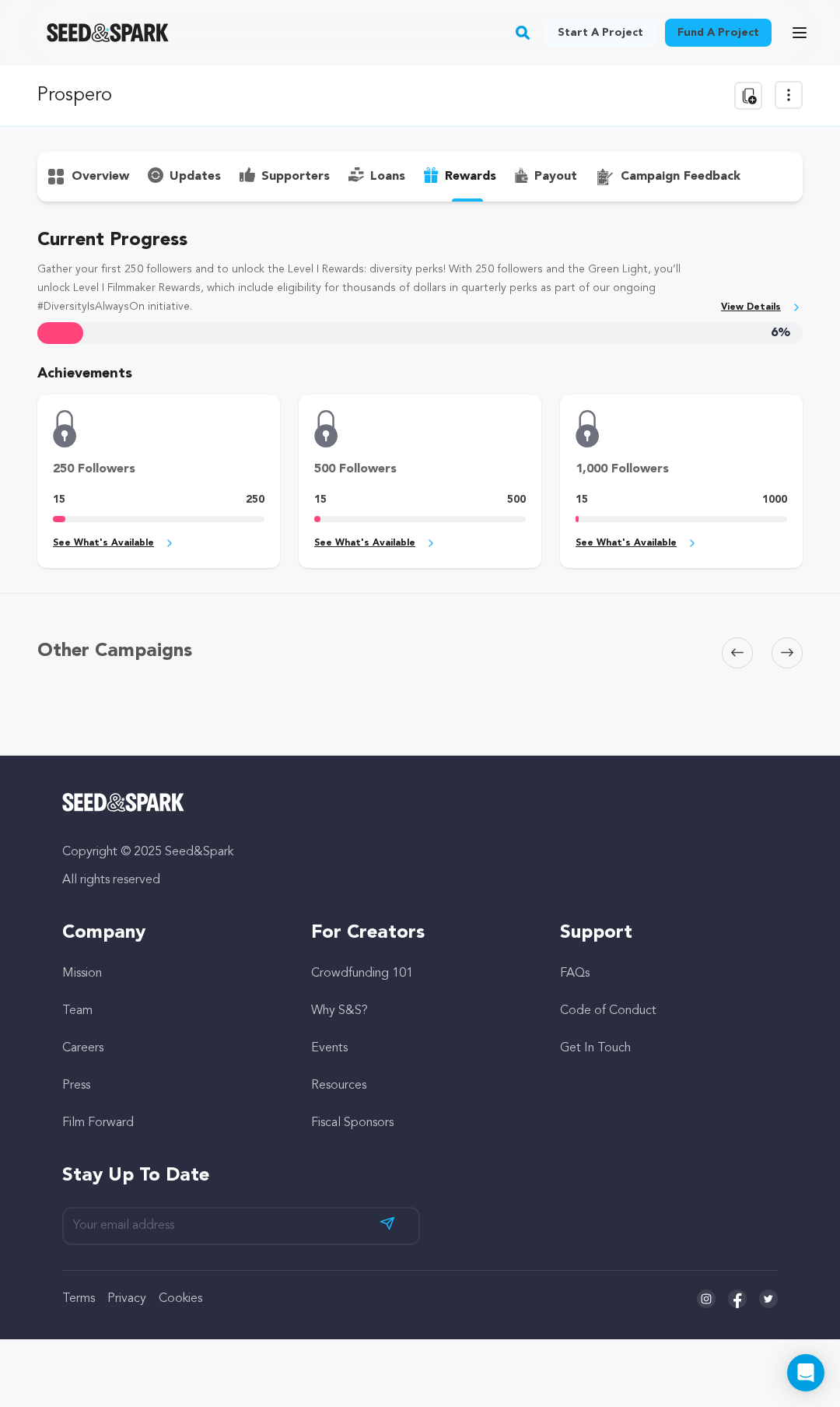
click at [375, 172] on p "loans" at bounding box center [388, 176] width 35 height 19
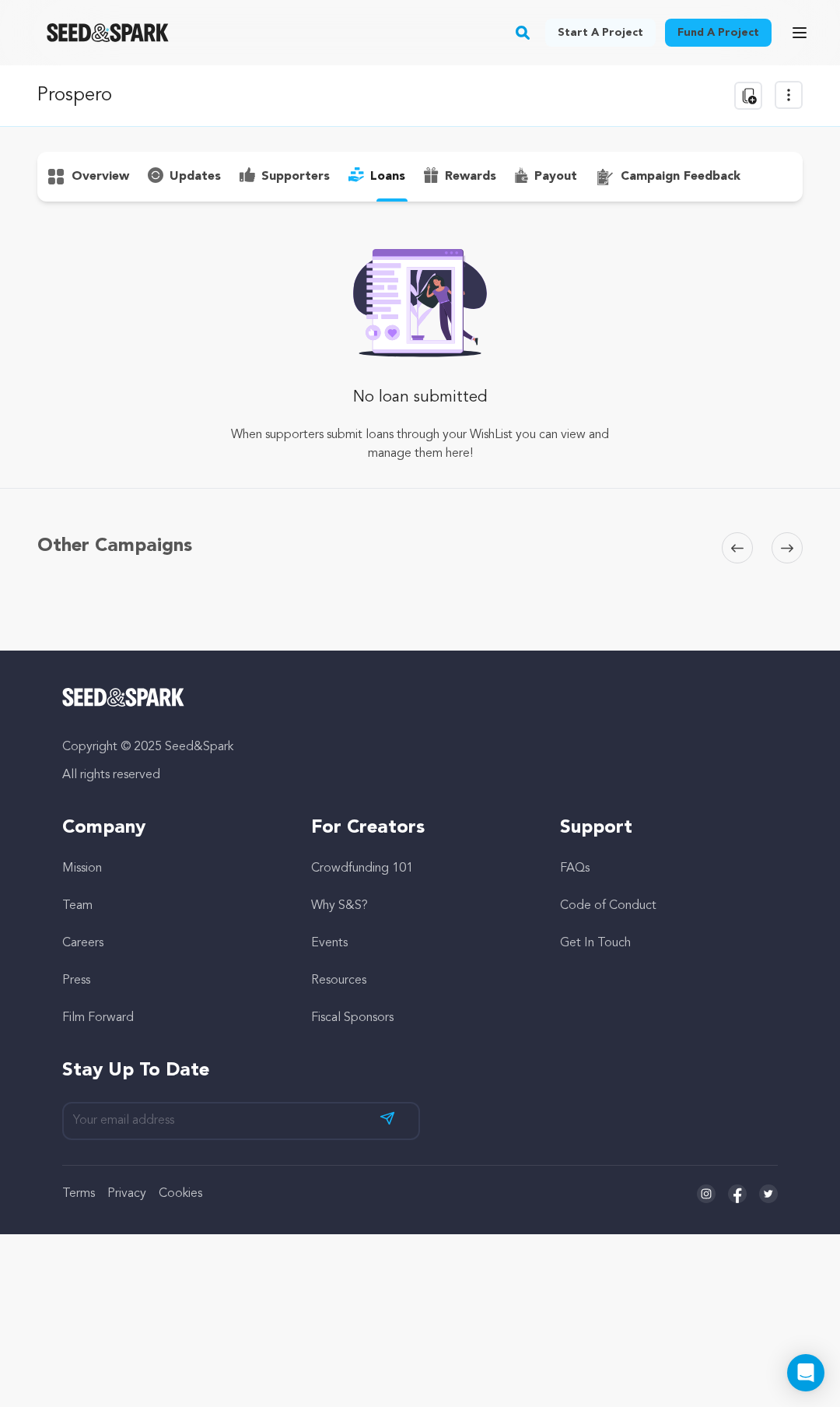
click at [309, 171] on p "supporters" at bounding box center [296, 176] width 68 height 19
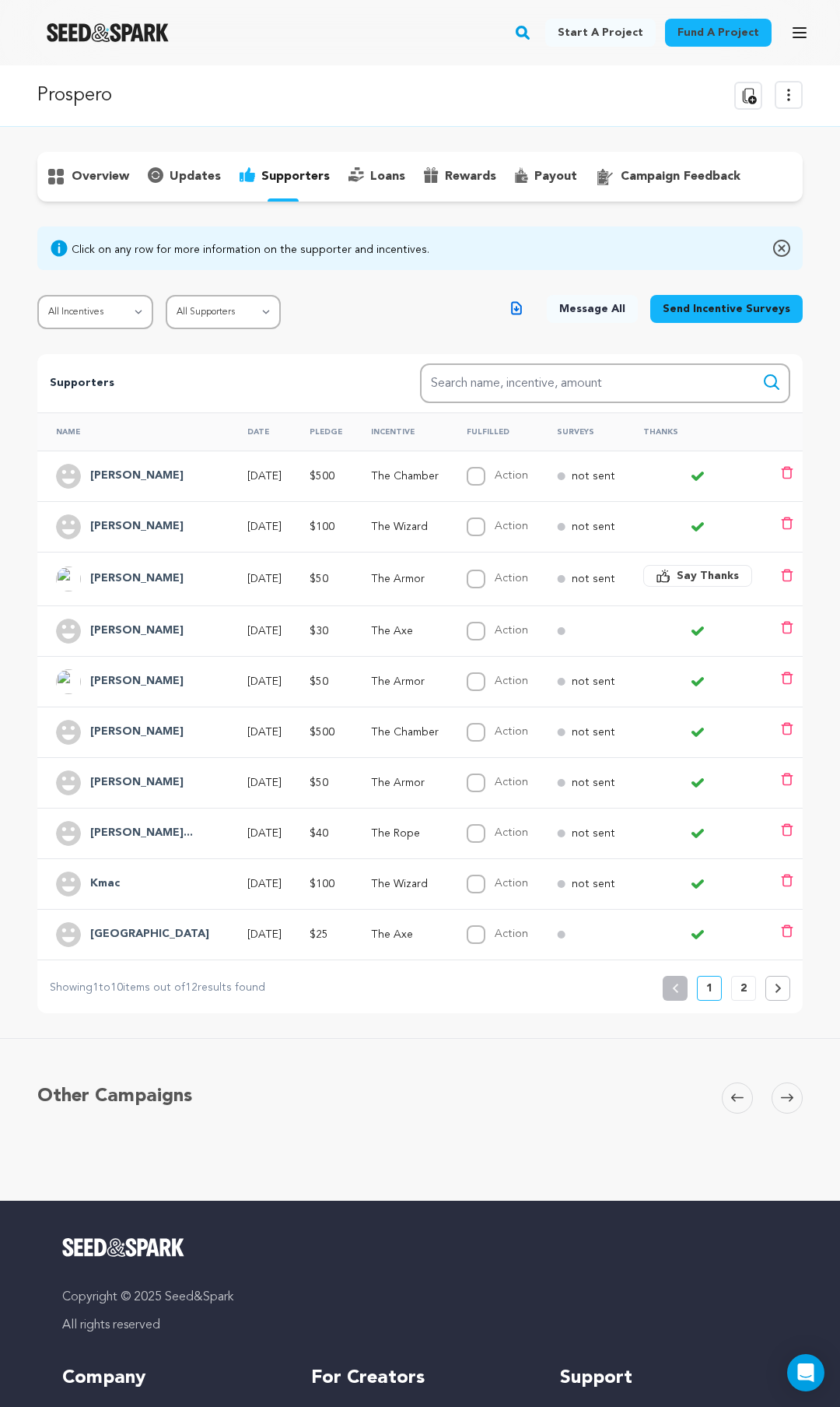
click at [549, 184] on p "payout" at bounding box center [556, 176] width 43 height 19
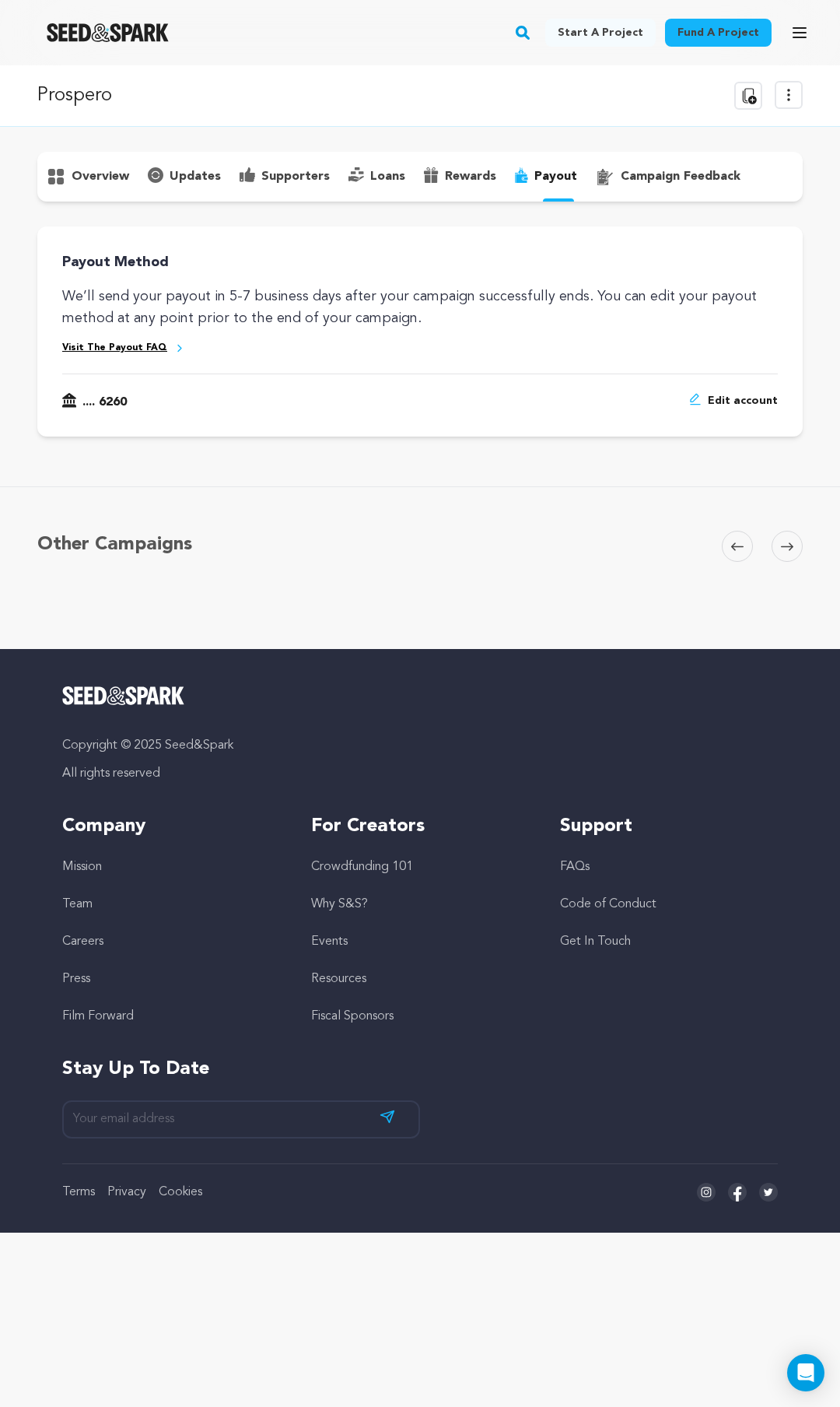
click at [79, 172] on p "overview" at bounding box center [100, 176] width 57 height 19
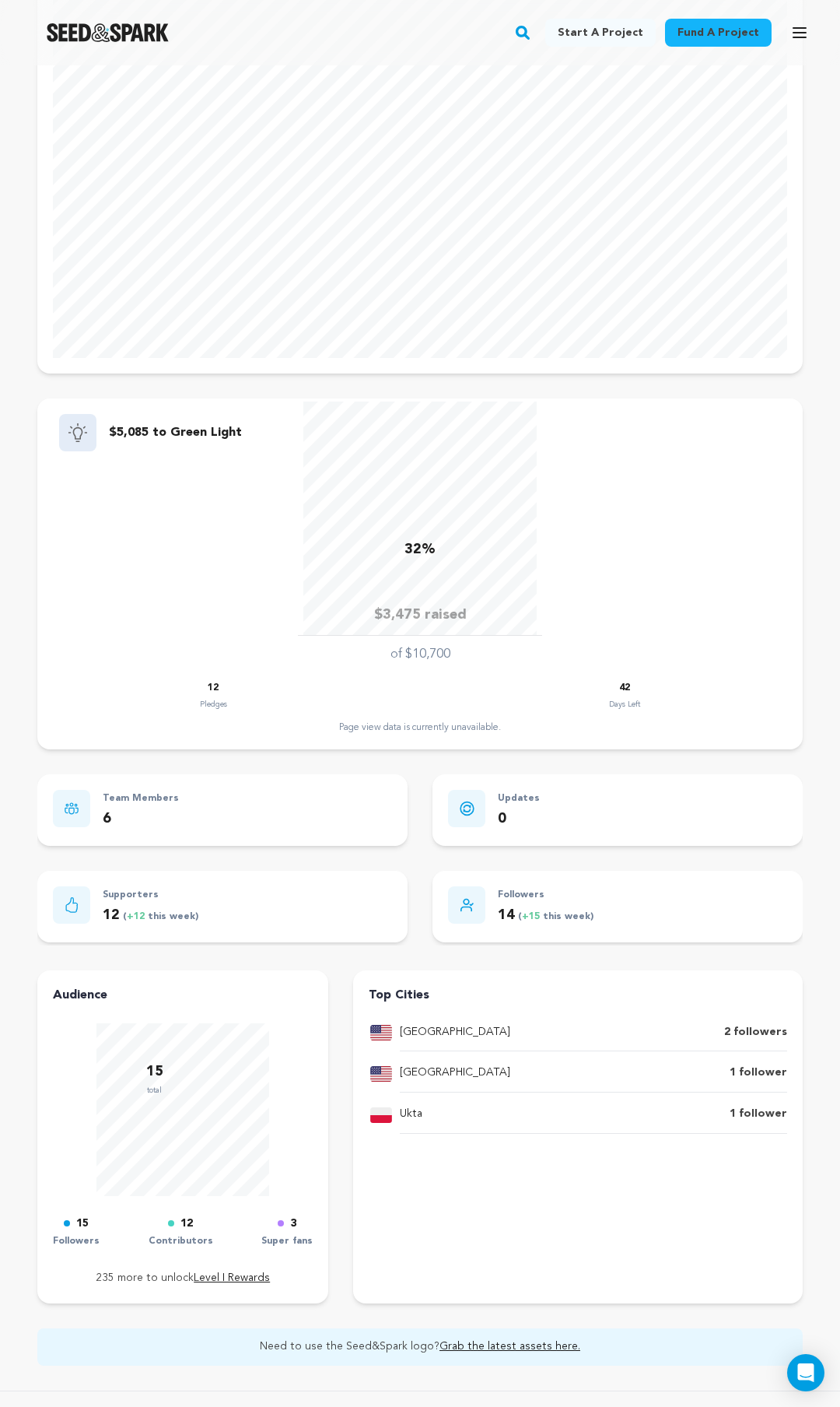
scroll to position [322, 0]
click at [145, 800] on p "Team Members" at bounding box center [141, 801] width 76 height 18
drag, startPoint x: 107, startPoint y: 821, endPoint x: 64, endPoint y: 809, distance: 44.6
click at [107, 820] on p "6" at bounding box center [141, 821] width 76 height 22
click at [59, 808] on div at bounding box center [71, 811] width 37 height 37
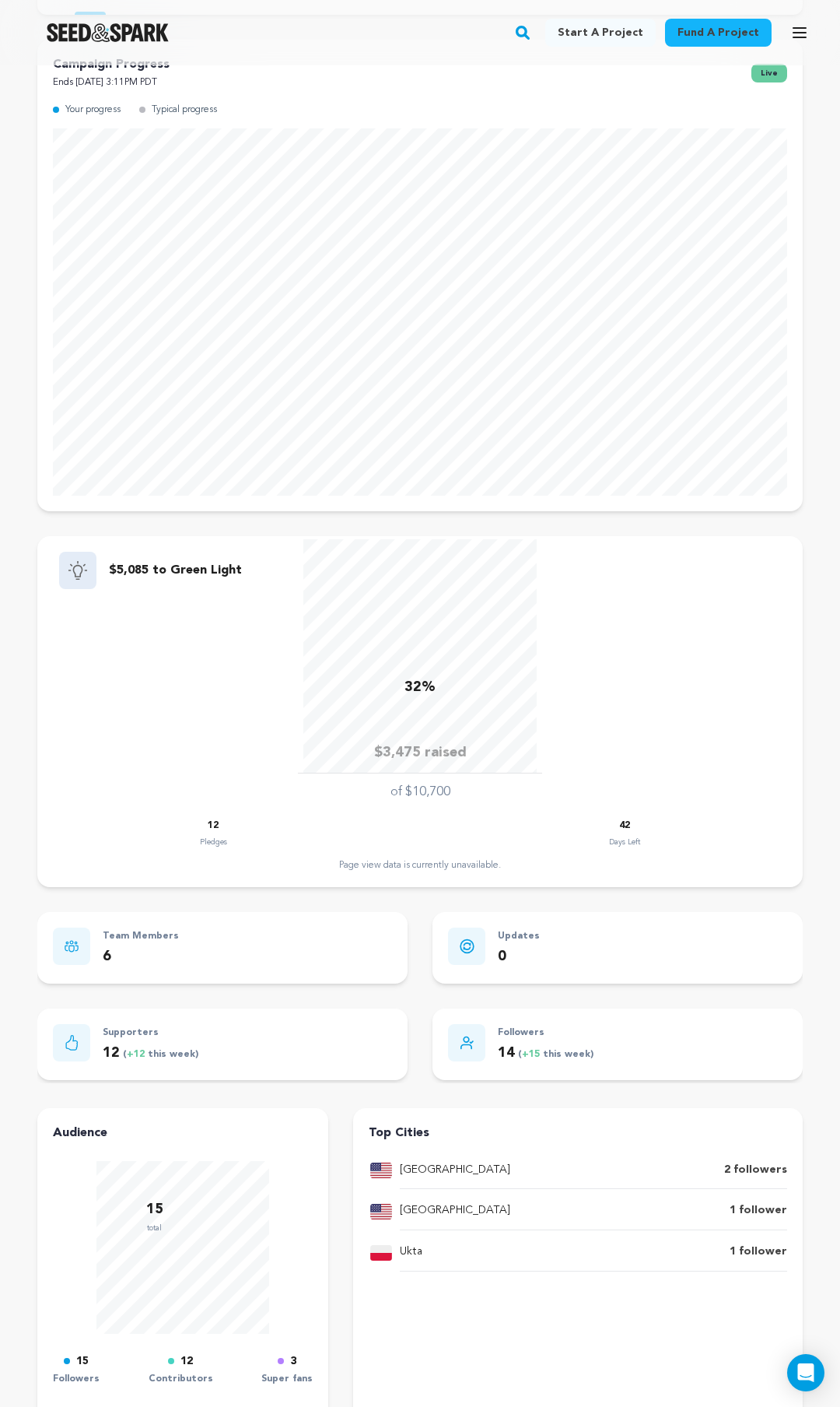
scroll to position [0, 0]
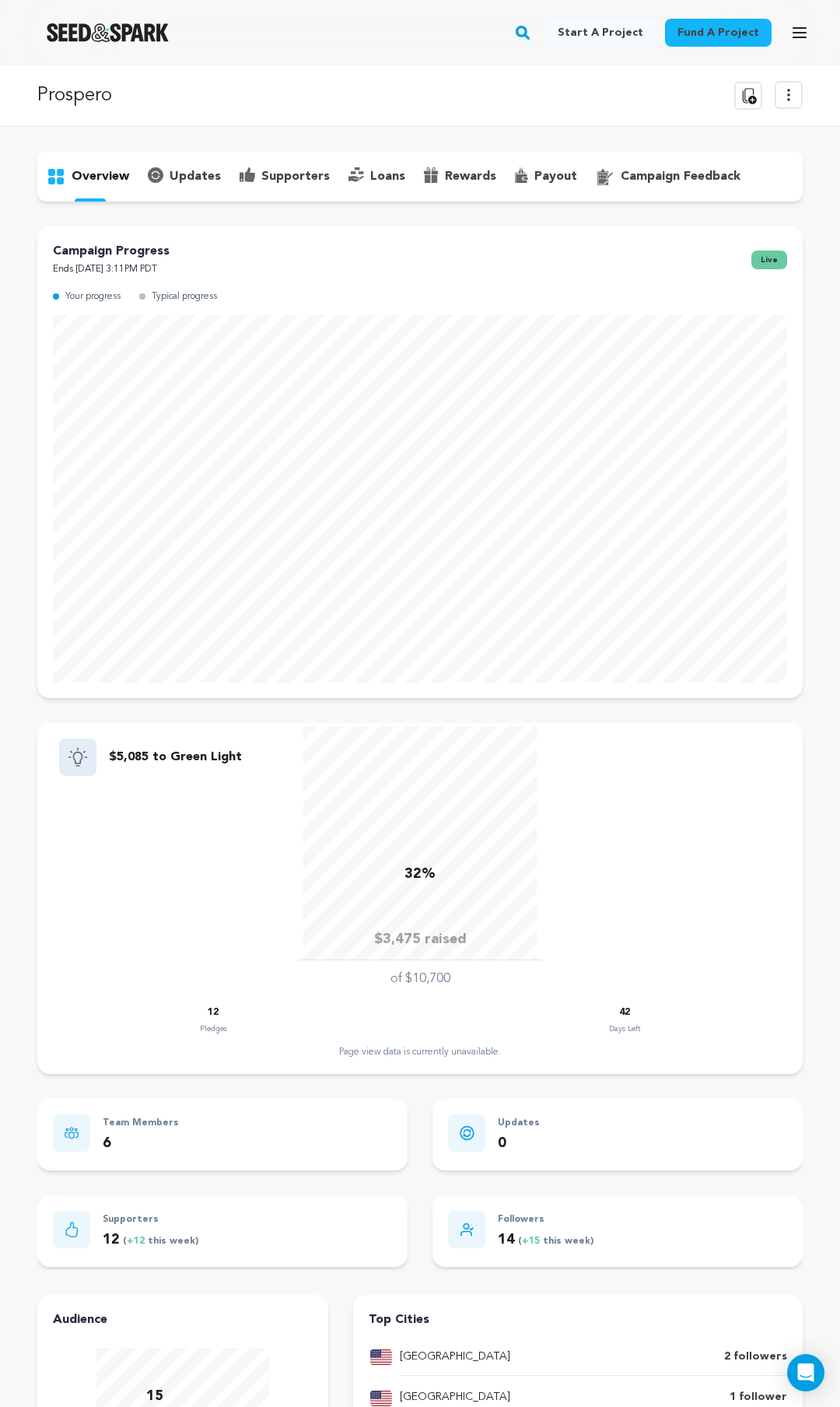
click at [173, 171] on p "updates" at bounding box center [195, 176] width 52 height 19
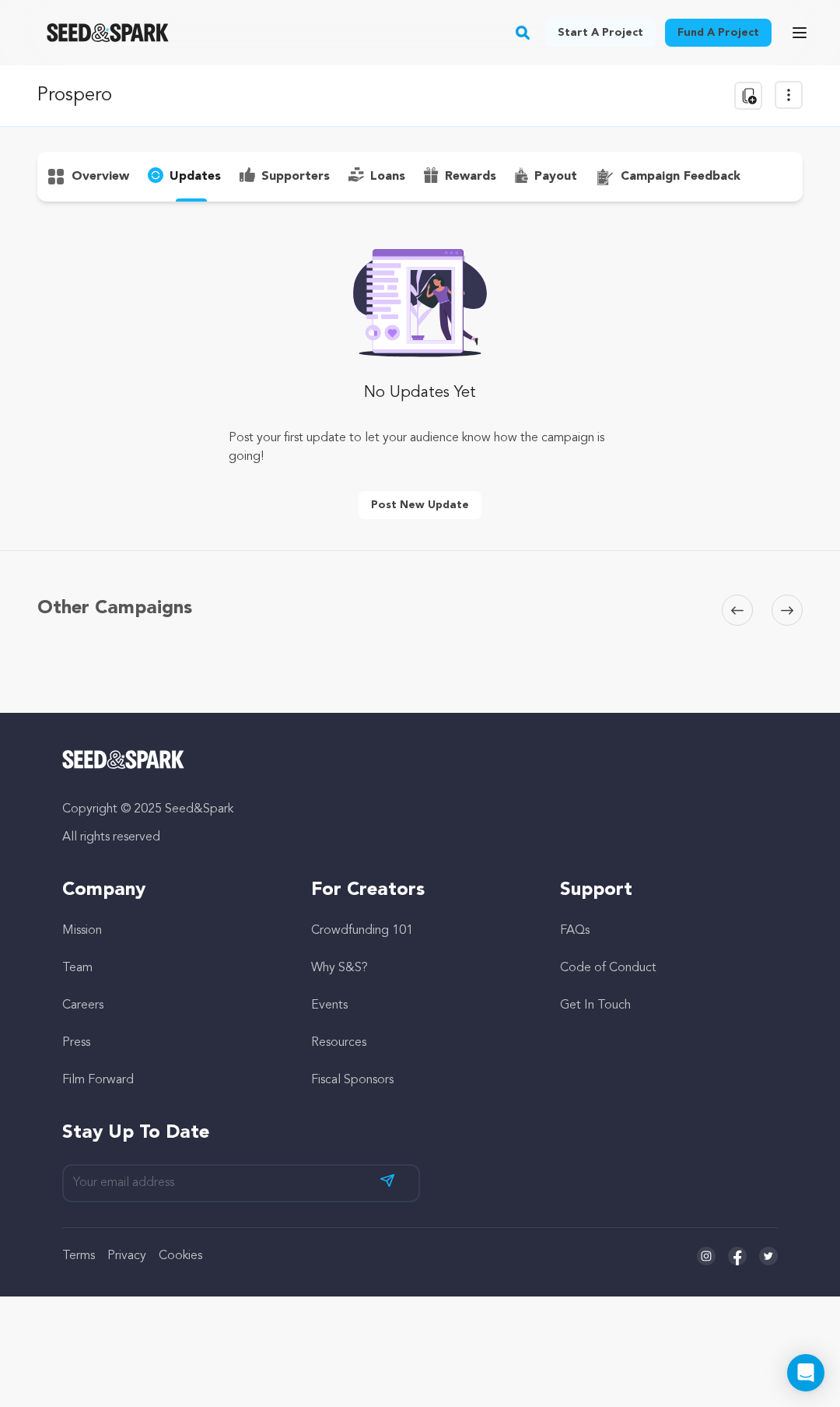
click at [83, 166] on div "overview" at bounding box center [88, 177] width 101 height 25
